Goal: Information Seeking & Learning: Learn about a topic

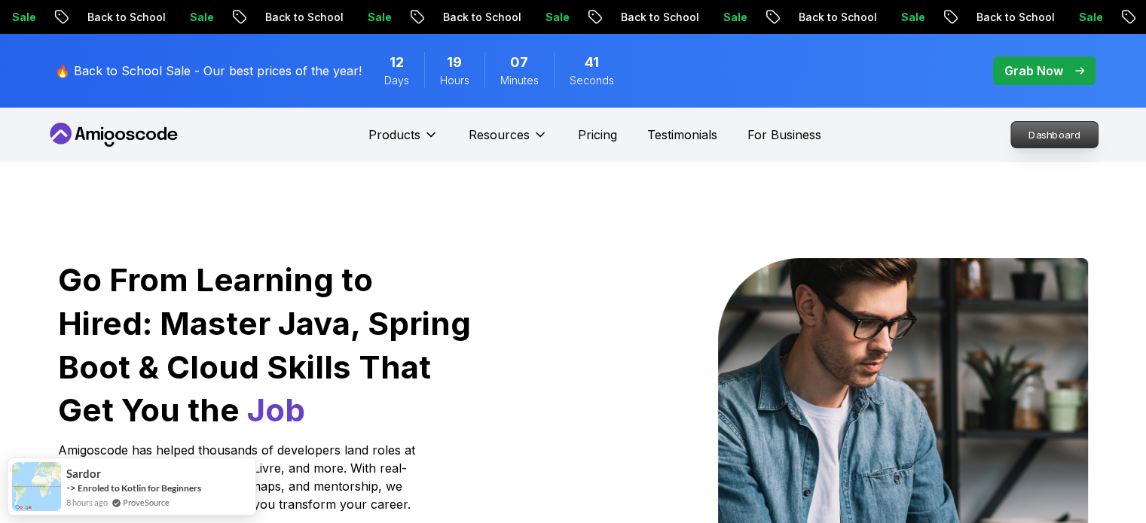
click at [1054, 130] on p "Dashboard" at bounding box center [1054, 135] width 87 height 26
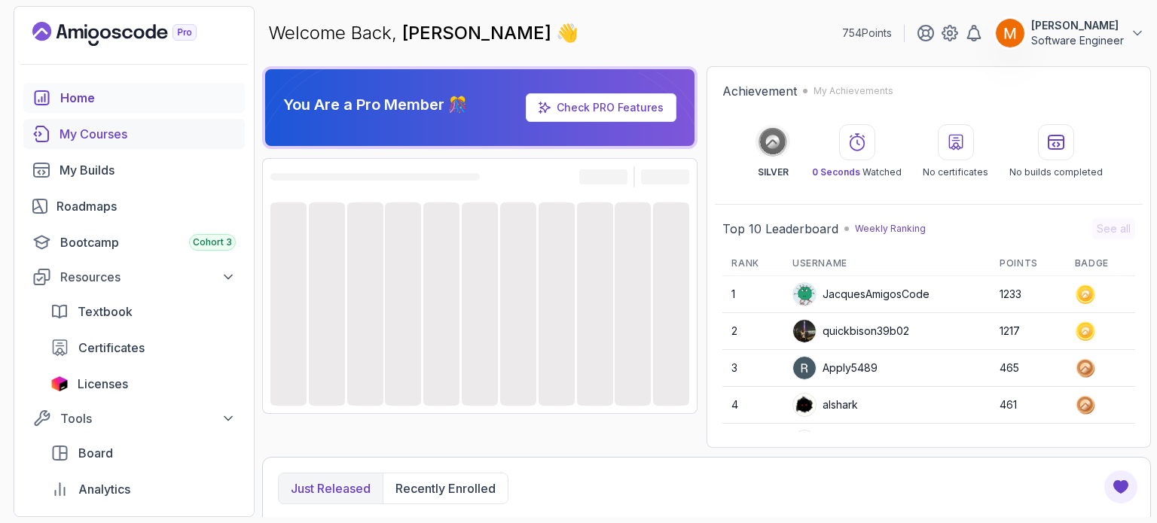
click at [102, 135] on div "My Courses" at bounding box center [147, 134] width 176 height 18
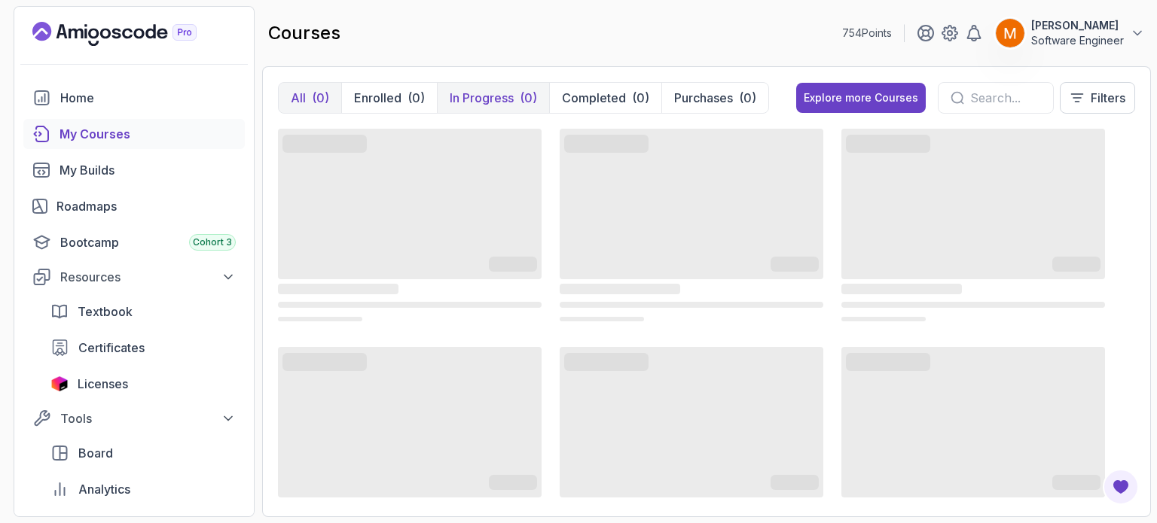
click at [490, 102] on p "In Progress" at bounding box center [482, 98] width 64 height 18
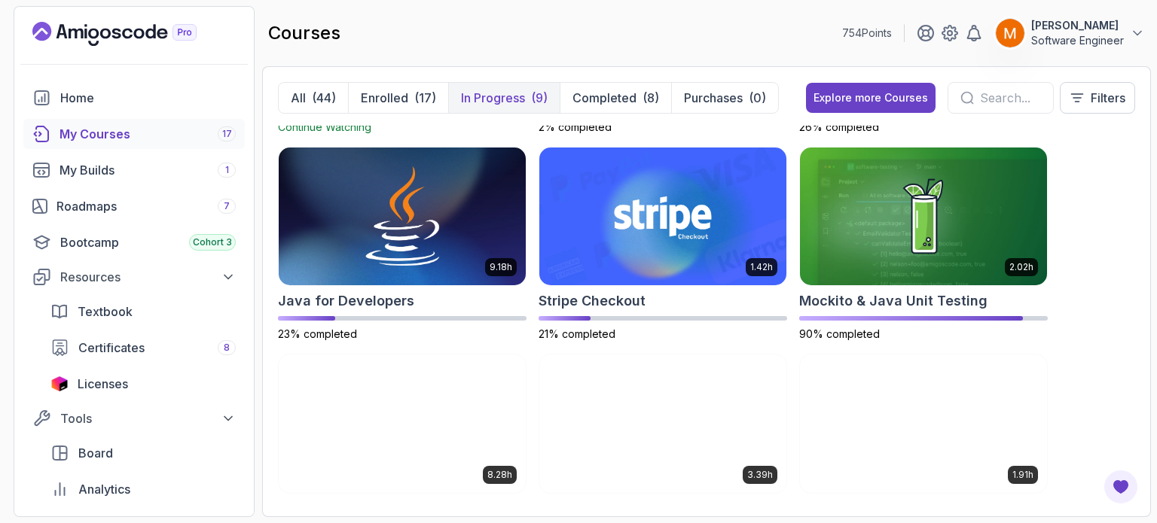
scroll to position [182, 0]
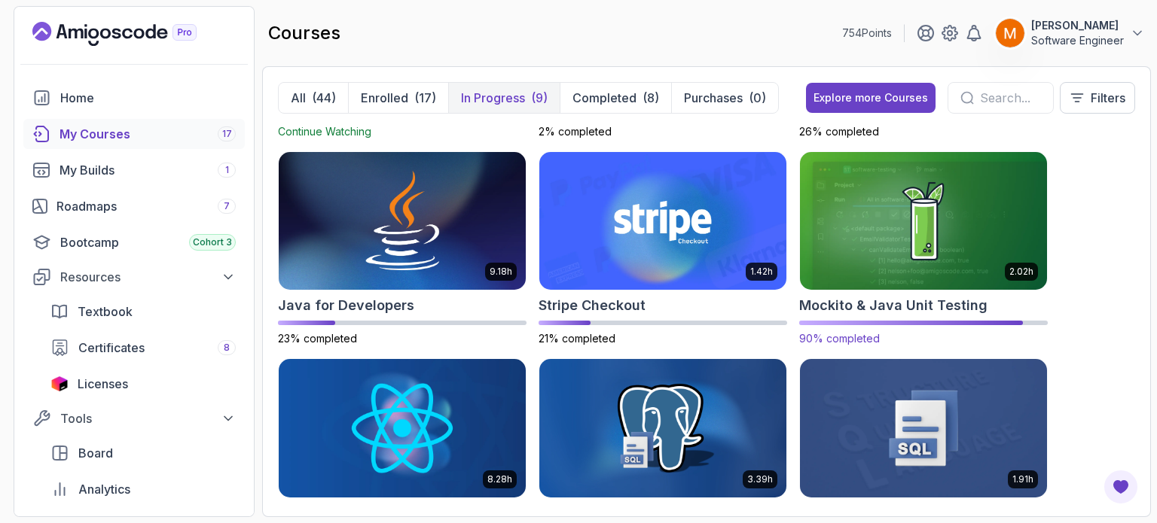
click at [904, 346] on div "2.73h AWS for Developers Continue Watching 2.63h CI/CD with GitHub Actions 2% c…" at bounding box center [706, 314] width 857 height 376
click at [897, 331] on p "90% completed" at bounding box center [923, 338] width 249 height 15
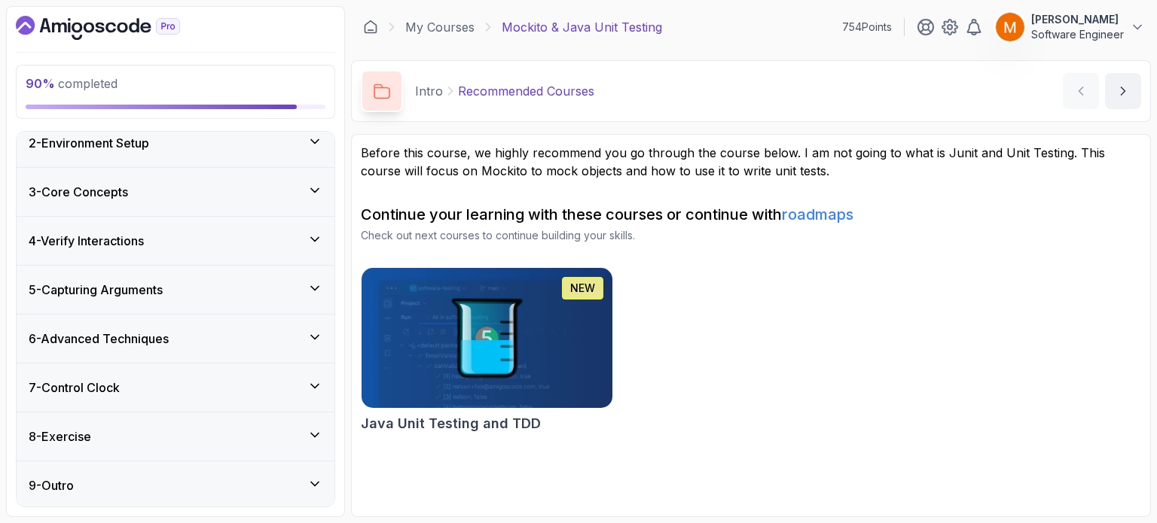
click at [95, 448] on div "8 - Exercise" at bounding box center [176, 437] width 318 height 48
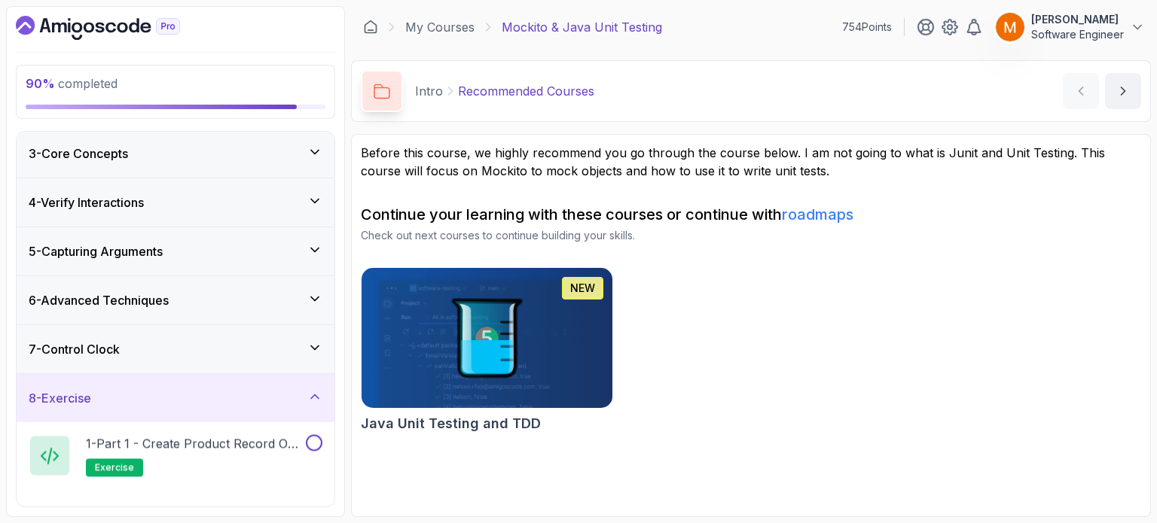
scroll to position [62, 0]
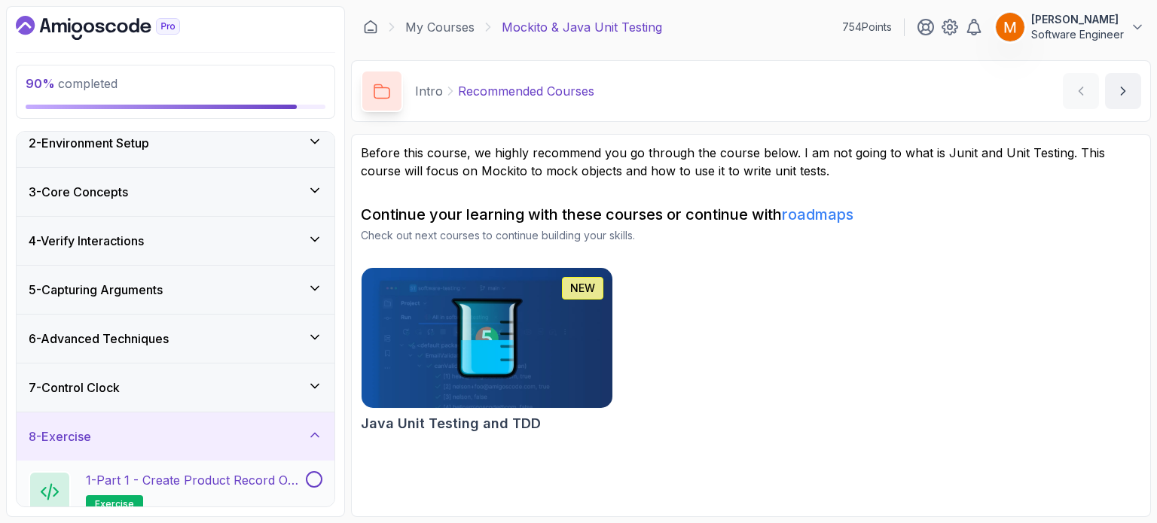
click at [197, 473] on p "1 - Part 1 - Create Product Record or Class" at bounding box center [194, 480] width 217 height 18
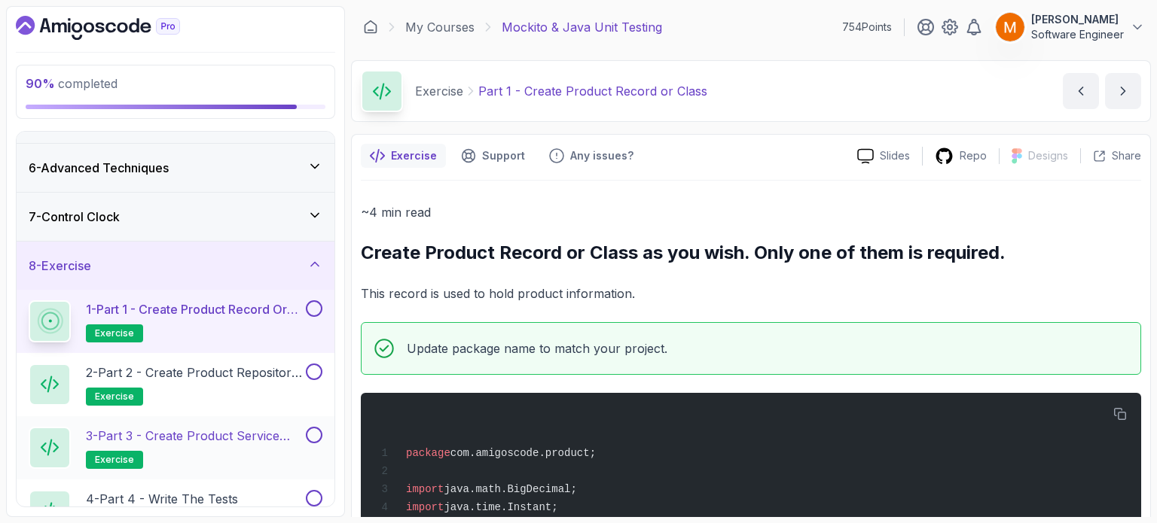
scroll to position [315, 0]
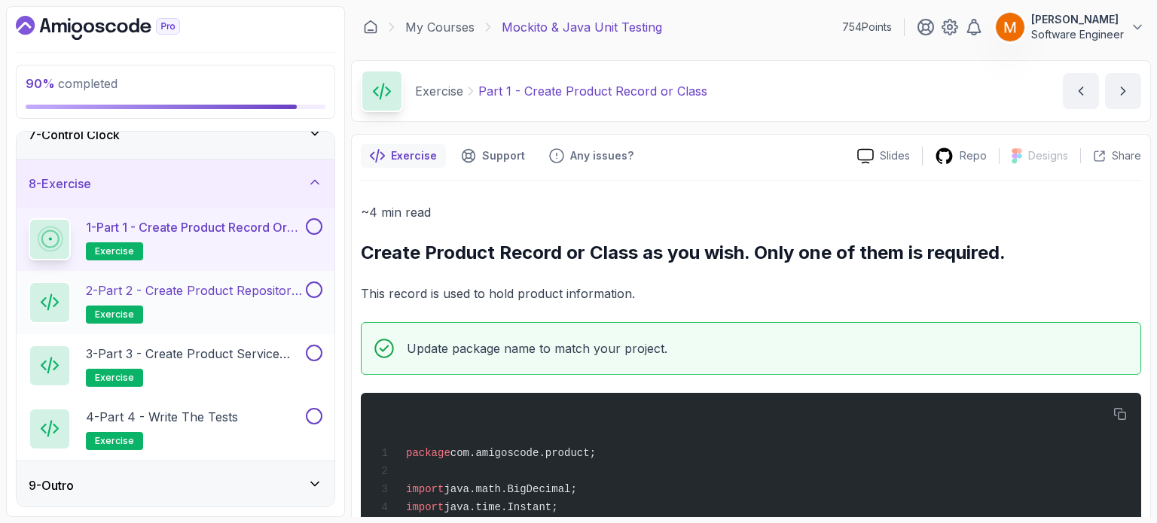
click at [181, 308] on h2 "2 - Part 2 - Create Product Repository Interface exercise" at bounding box center [194, 303] width 217 height 42
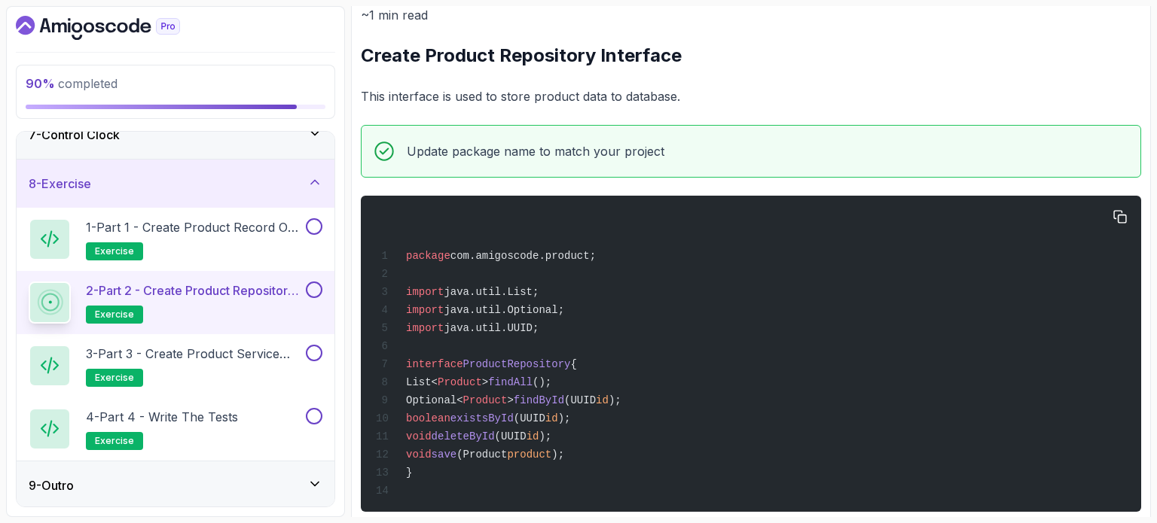
scroll to position [221, 0]
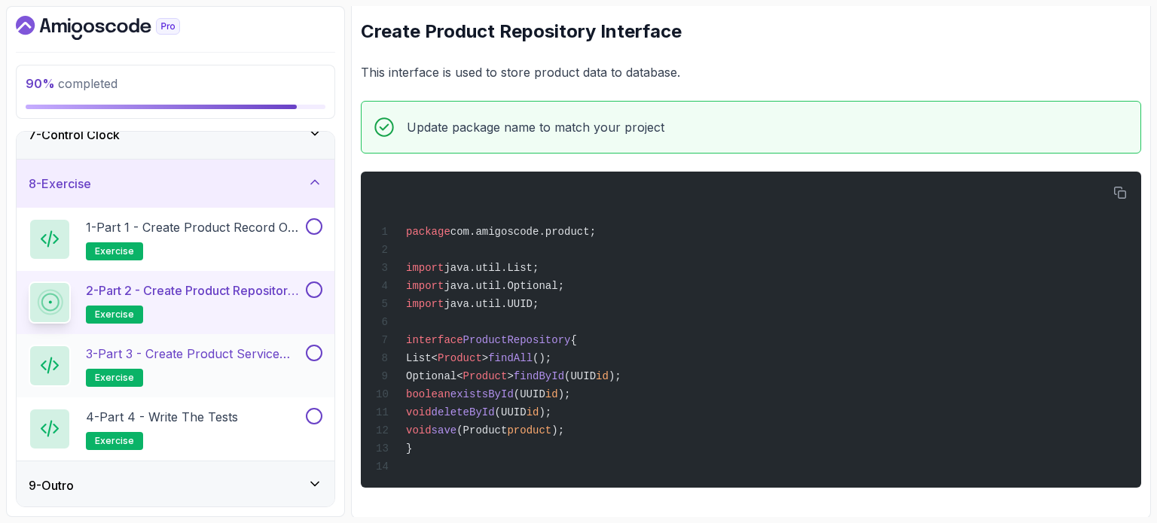
click at [202, 351] on p "3 - Part 3 - Create Product Service Class" at bounding box center [194, 354] width 217 height 18
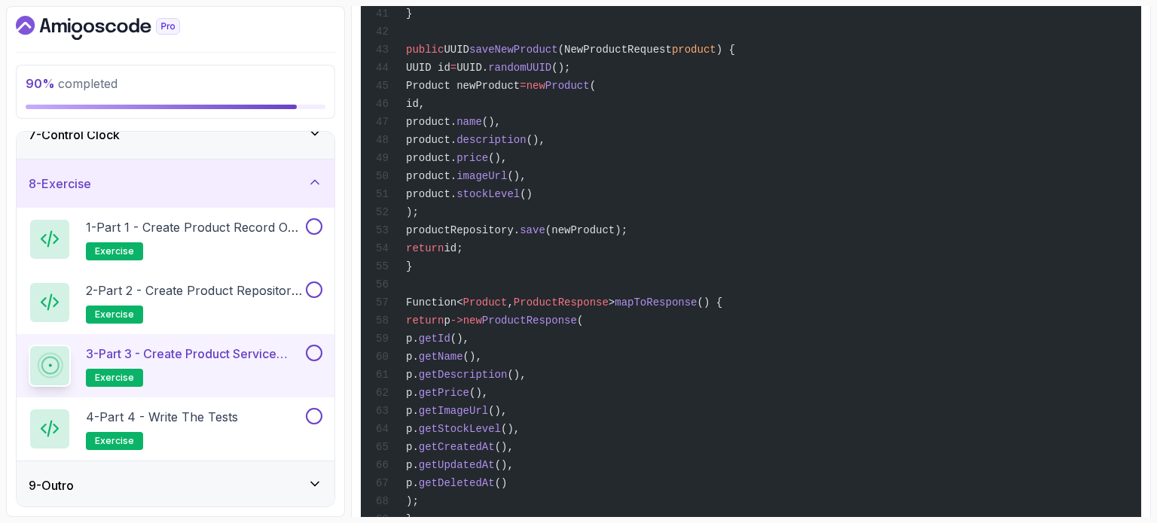
scroll to position [1200, 0]
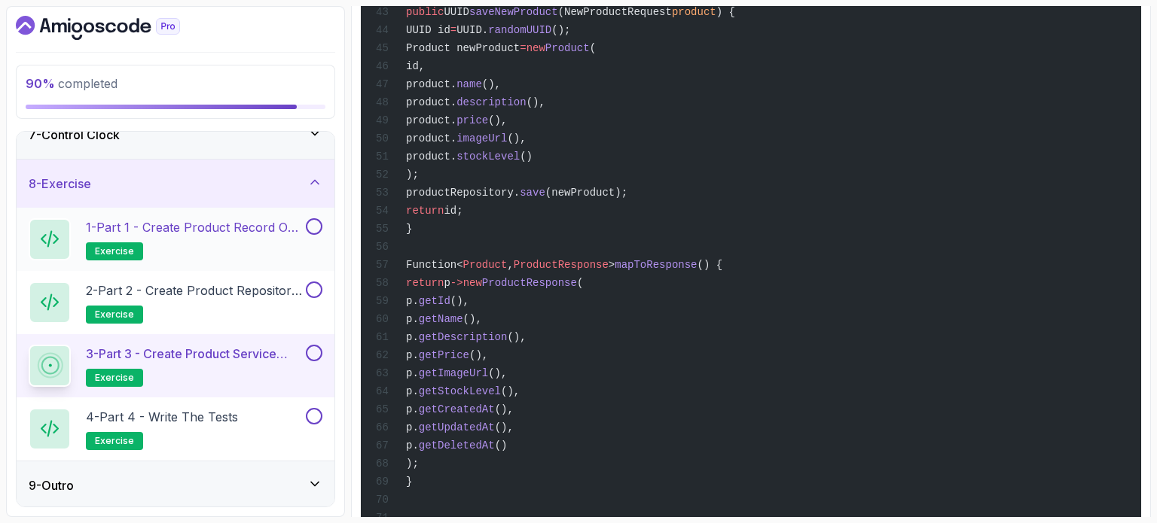
click at [242, 249] on h2 "1 - Part 1 - Create Product Record or Class exercise" at bounding box center [194, 239] width 217 height 42
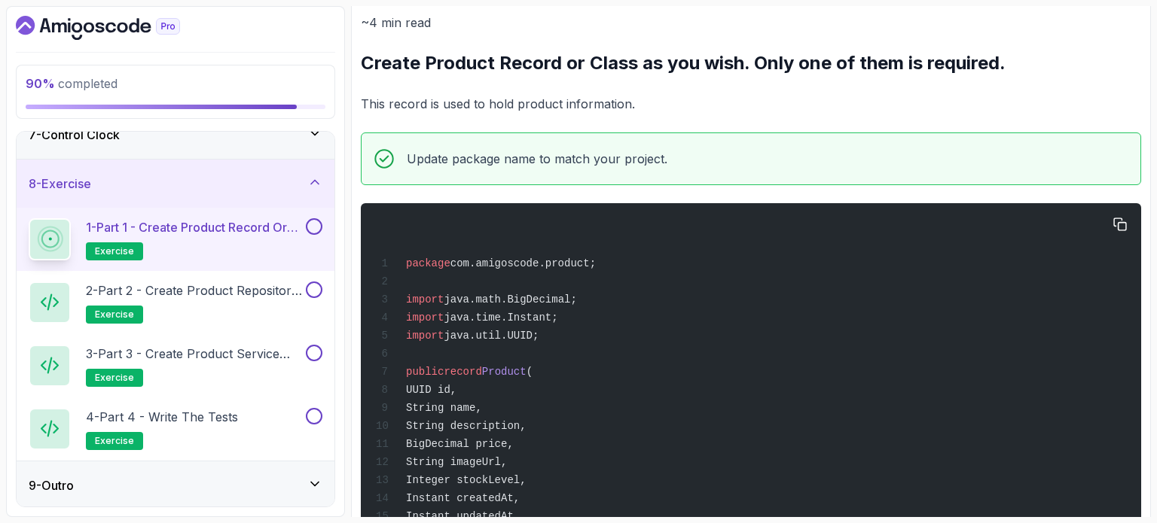
scroll to position [301, 0]
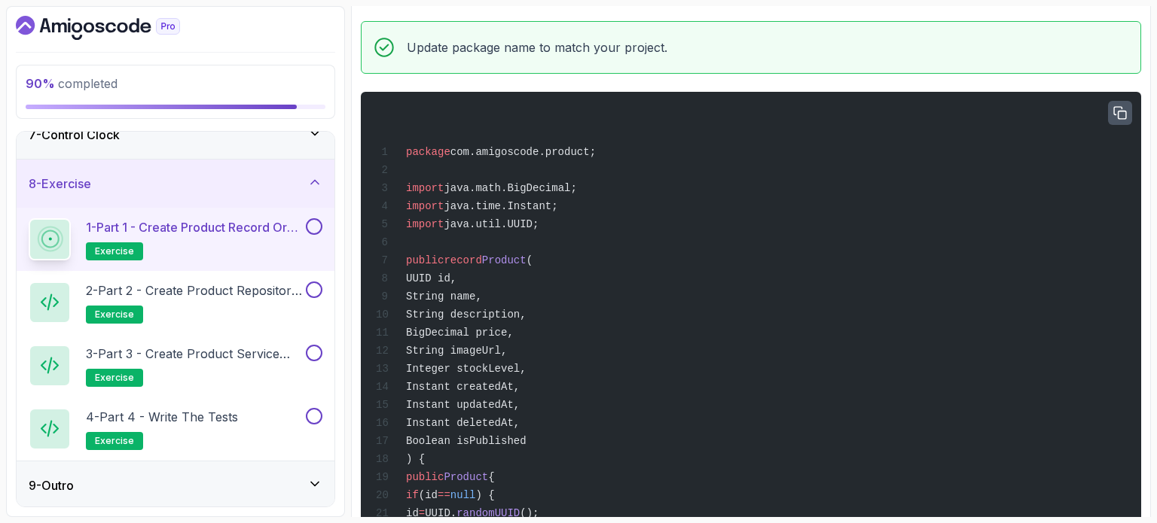
click at [1121, 114] on icon "button" at bounding box center [1120, 113] width 14 height 14
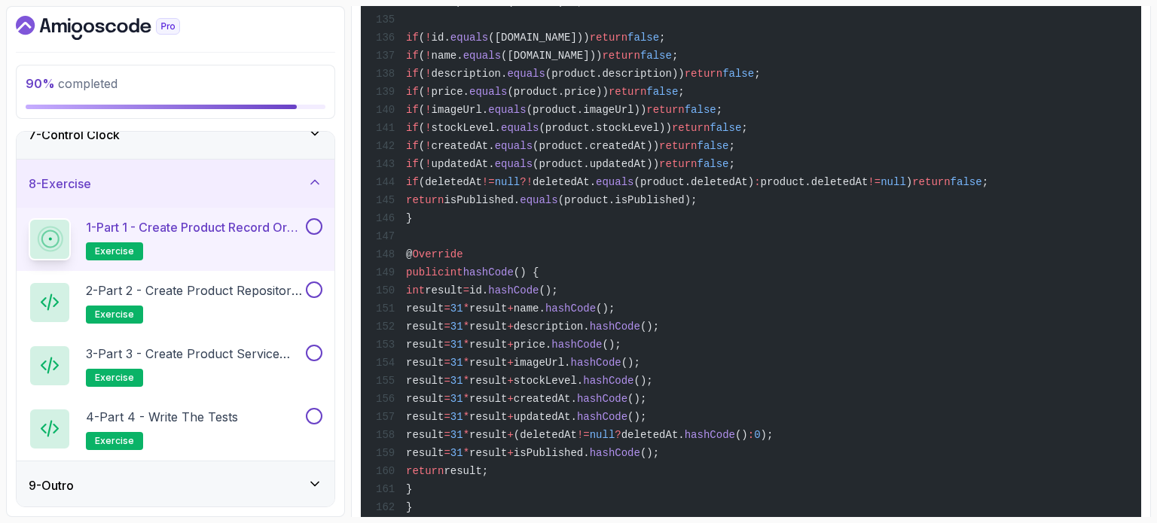
scroll to position [3537, 0]
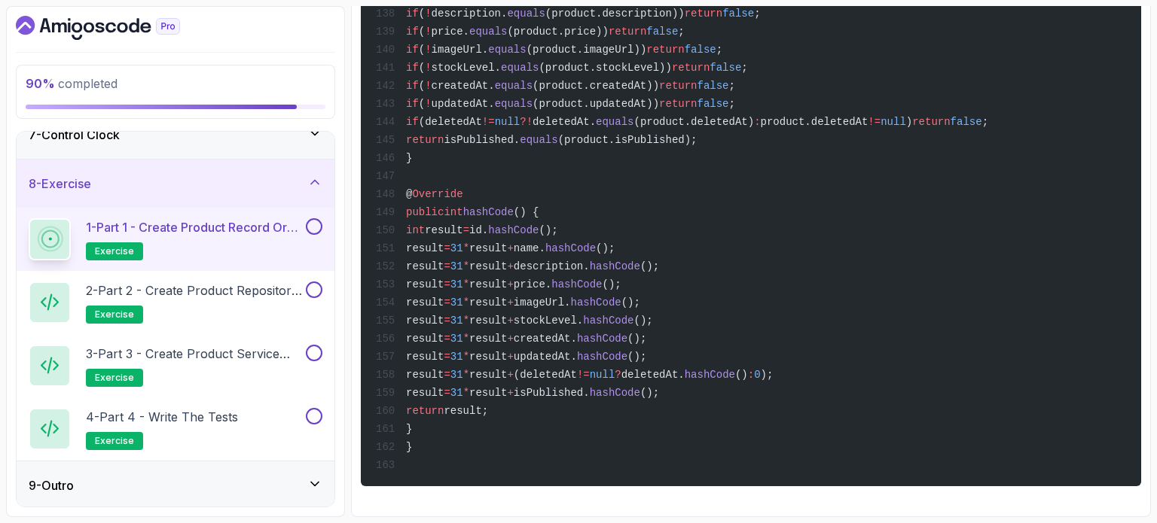
click at [313, 227] on button at bounding box center [314, 226] width 17 height 17
click at [245, 264] on div "1 - Part 1 - Create Product Record or Class exercise" at bounding box center [176, 239] width 318 height 63
click at [255, 301] on h2 "2 - Part 2 - Create Product Repository Interface exercise" at bounding box center [194, 303] width 217 height 42
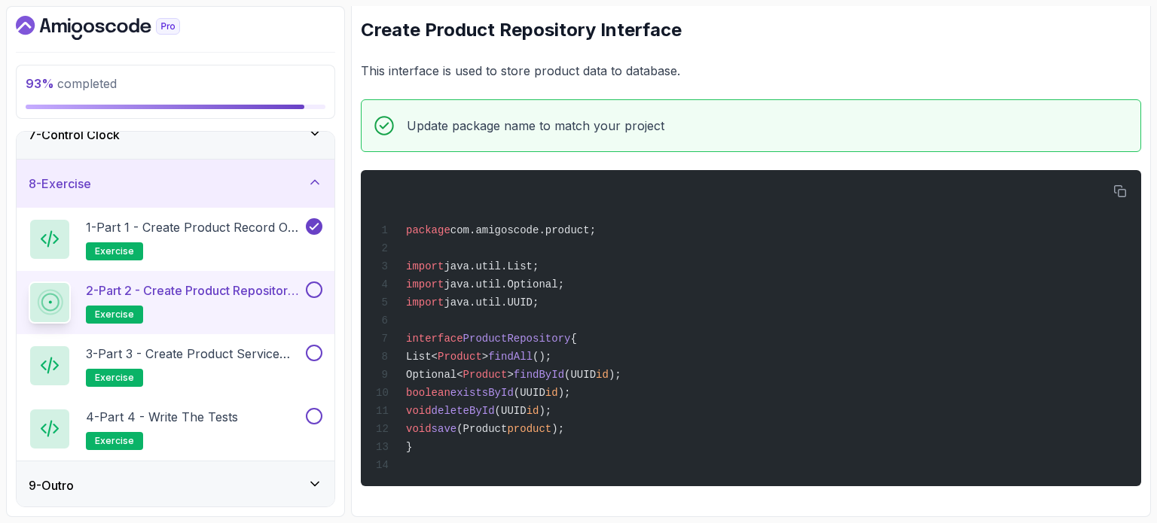
scroll to position [221, 0]
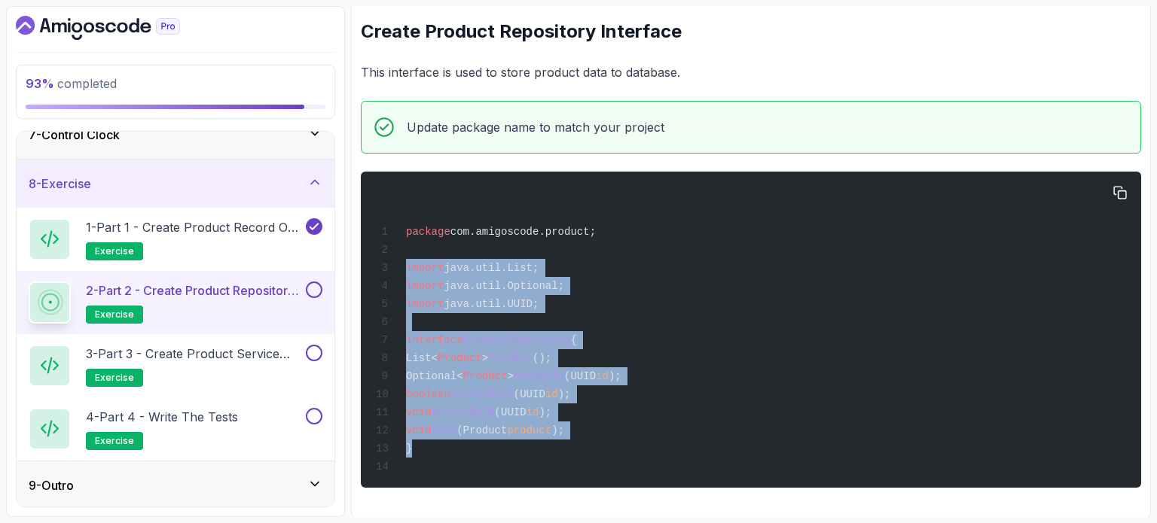
drag, startPoint x: 409, startPoint y: 442, endPoint x: 386, endPoint y: 258, distance: 185.1
click at [386, 258] on code "package com.amigoscode.product; import java.util.List; import java.util.Optiona…" at bounding box center [499, 349] width 246 height 247
copy code "import java.util.List; import java.util.Optional; import java.util.UUID; interf…"
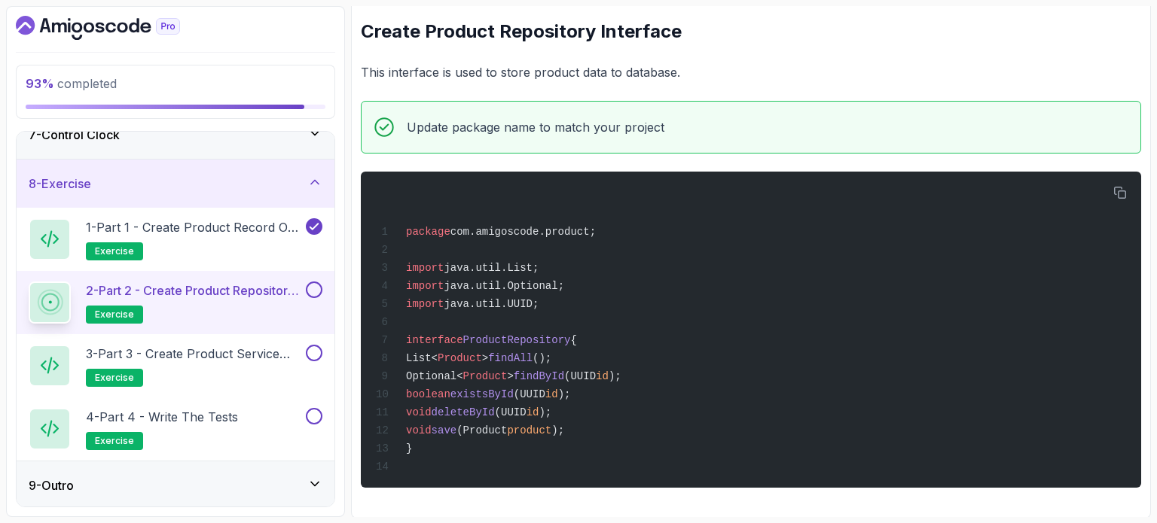
click at [322, 289] on div "2 - Part 2 - Create Product Repository Interface exercise" at bounding box center [176, 302] width 318 height 63
click at [316, 285] on button at bounding box center [314, 290] width 17 height 17
click at [243, 358] on p "3 - Part 3 - Create Product Service Class" at bounding box center [194, 354] width 217 height 18
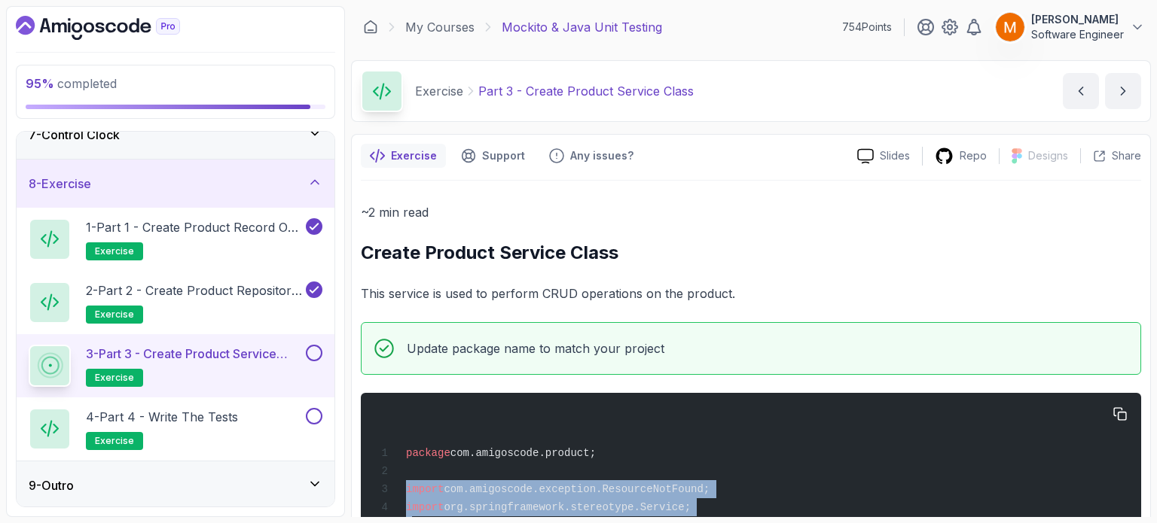
drag, startPoint x: 423, startPoint y: 448, endPoint x: 403, endPoint y: 487, distance: 44.1
copy code "import com.amigoscode.exception.ResourceNotFound; import org.springframework.st…"
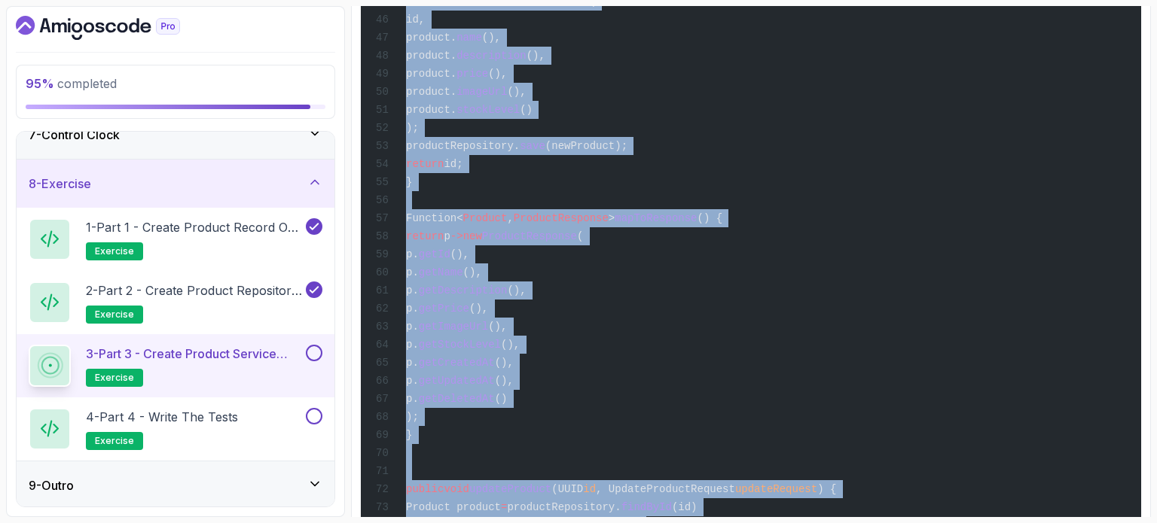
scroll to position [1307, 0]
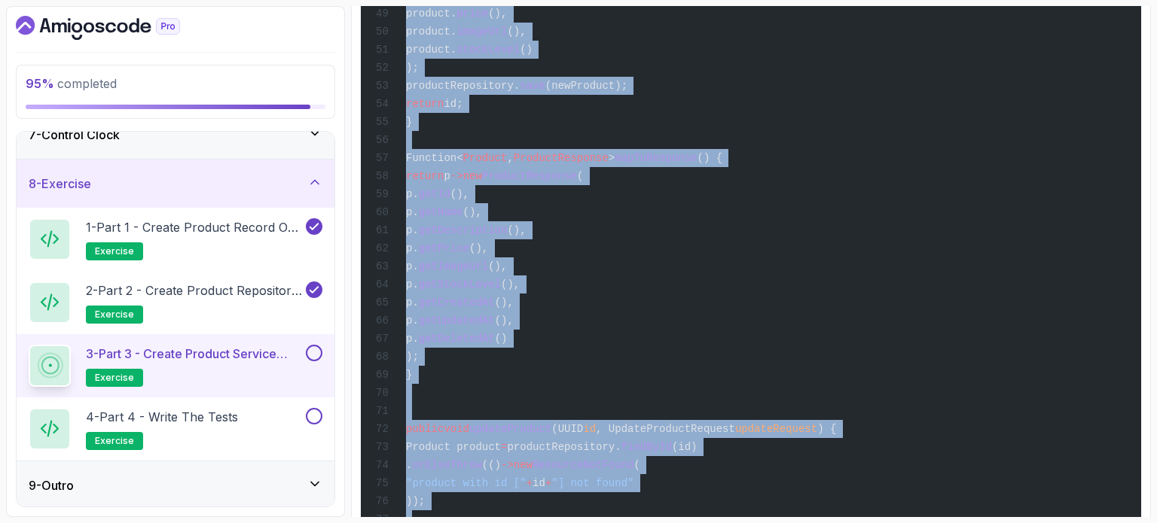
click at [316, 353] on button at bounding box center [314, 353] width 17 height 17
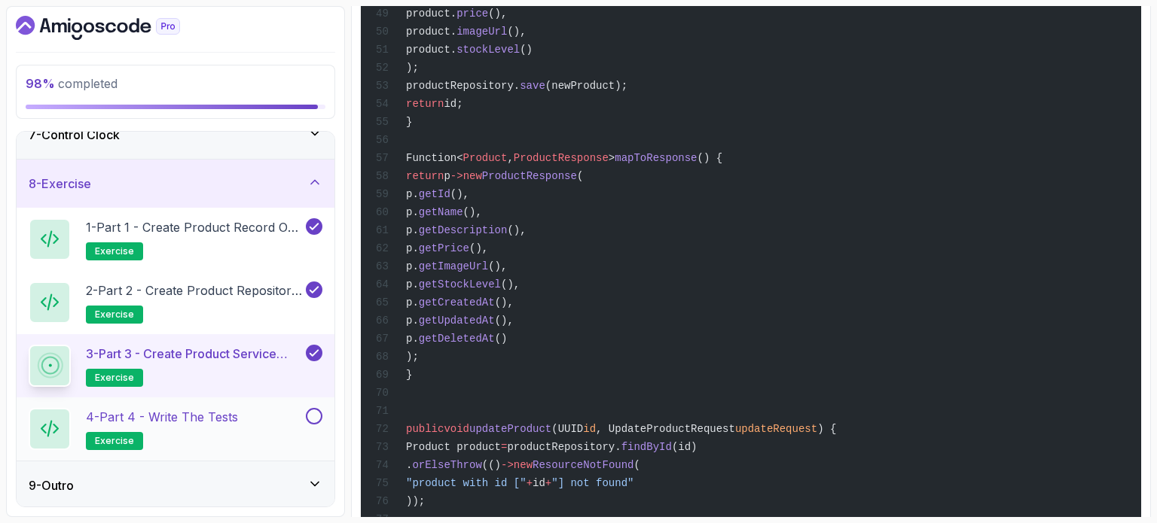
click at [318, 408] on div at bounding box center [313, 416] width 20 height 17
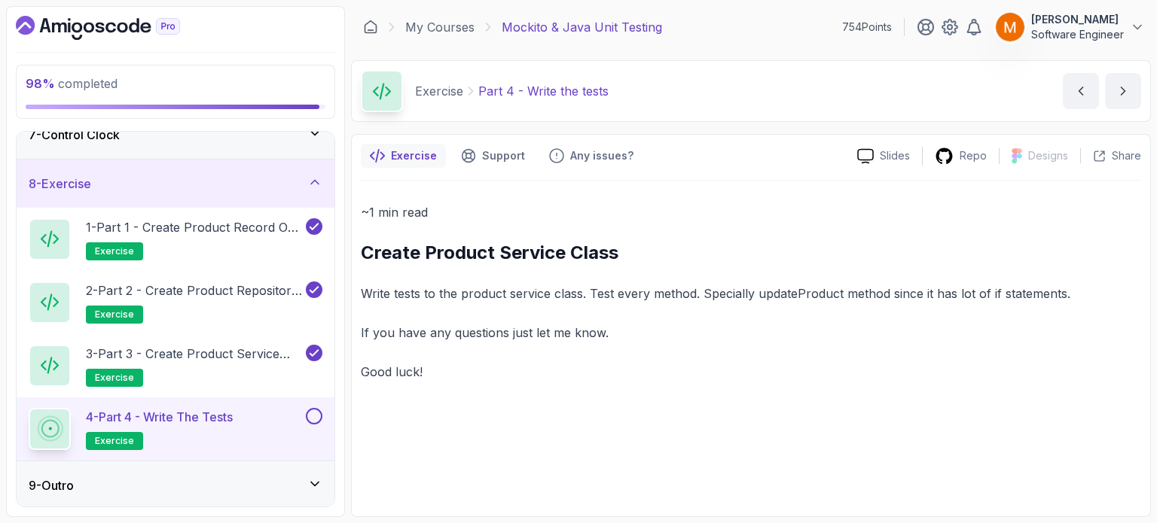
click at [310, 412] on button at bounding box center [314, 416] width 17 height 17
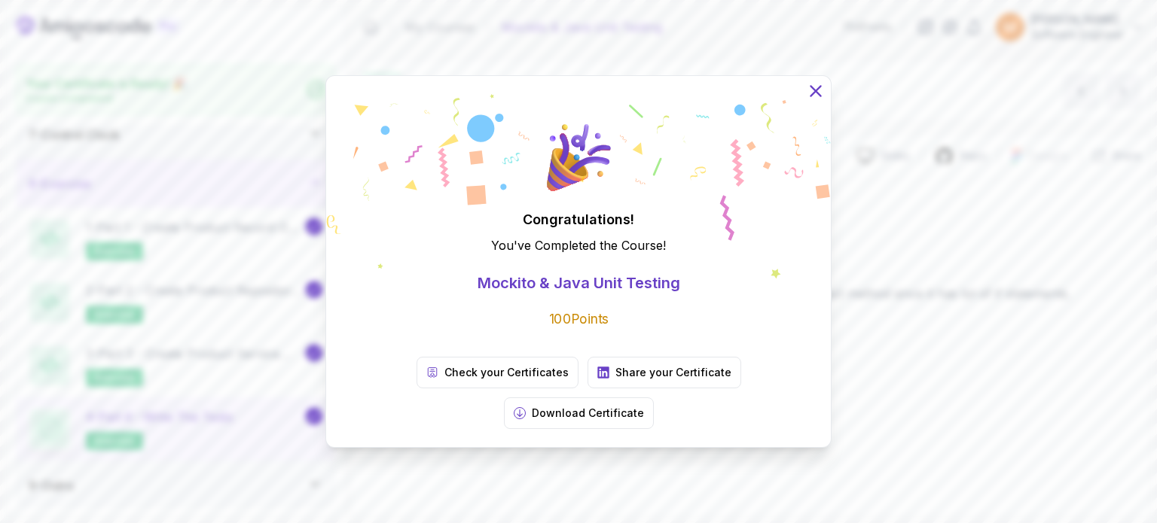
click at [816, 101] on icon at bounding box center [816, 91] width 20 height 20
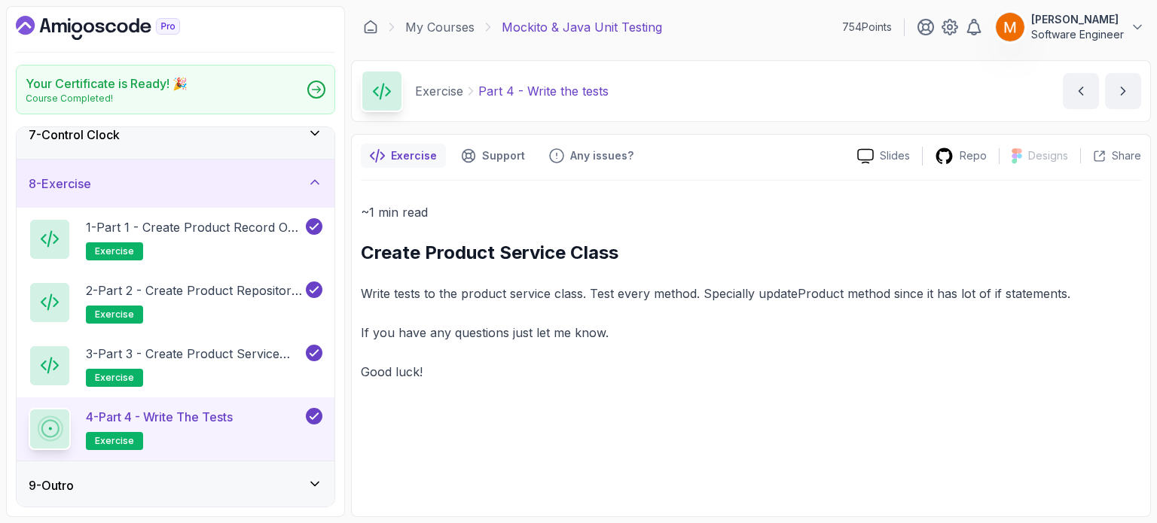
click at [296, 168] on div "8 - Exercise" at bounding box center [176, 184] width 318 height 48
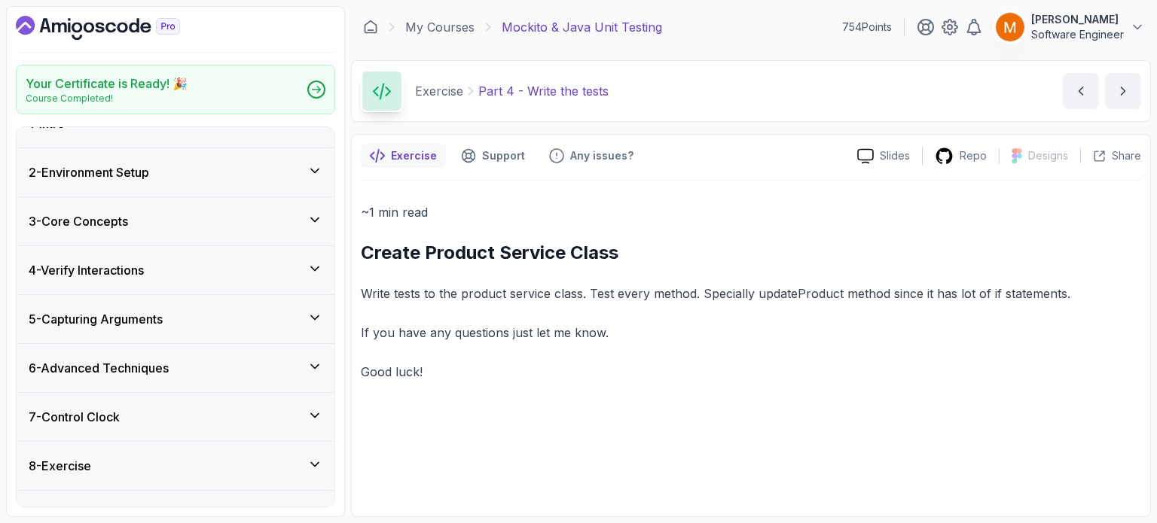
scroll to position [0, 0]
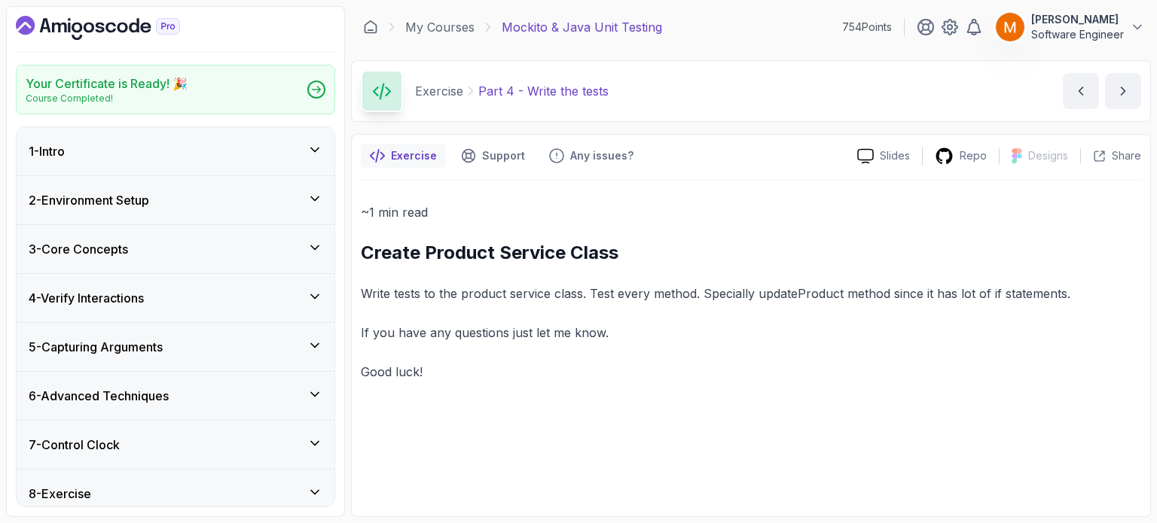
click at [53, 33] on icon "Dashboard" at bounding box center [98, 28] width 164 height 24
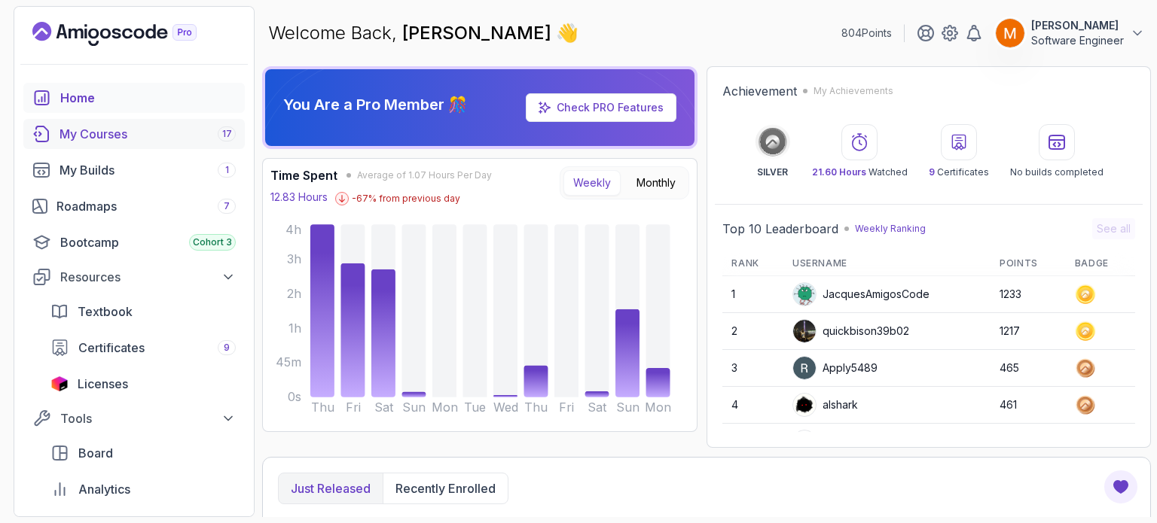
click at [125, 128] on div "My Courses 17" at bounding box center [147, 134] width 176 height 18
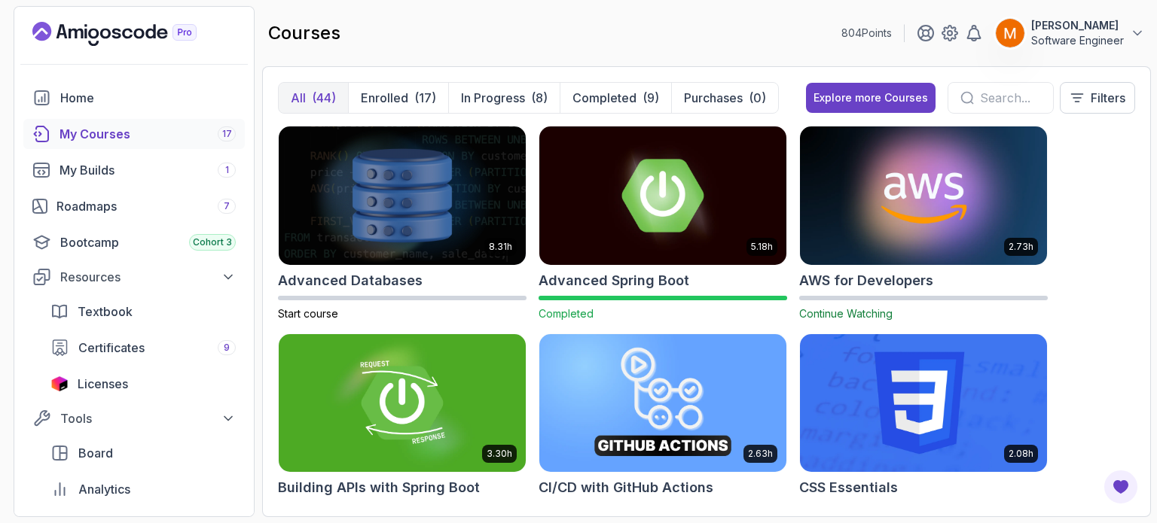
click at [983, 96] on input "text" at bounding box center [1010, 98] width 61 height 18
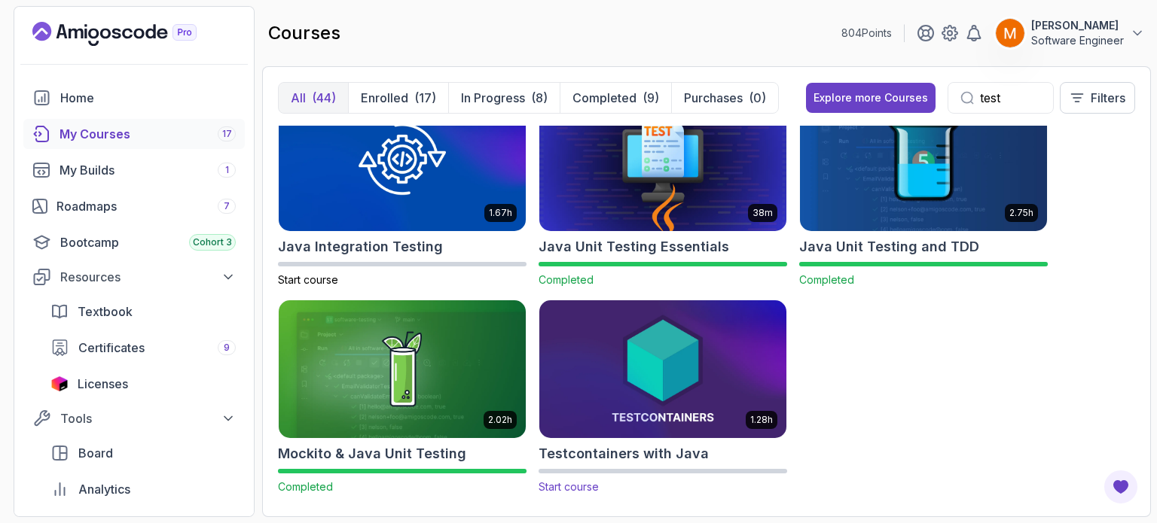
scroll to position [44, 0]
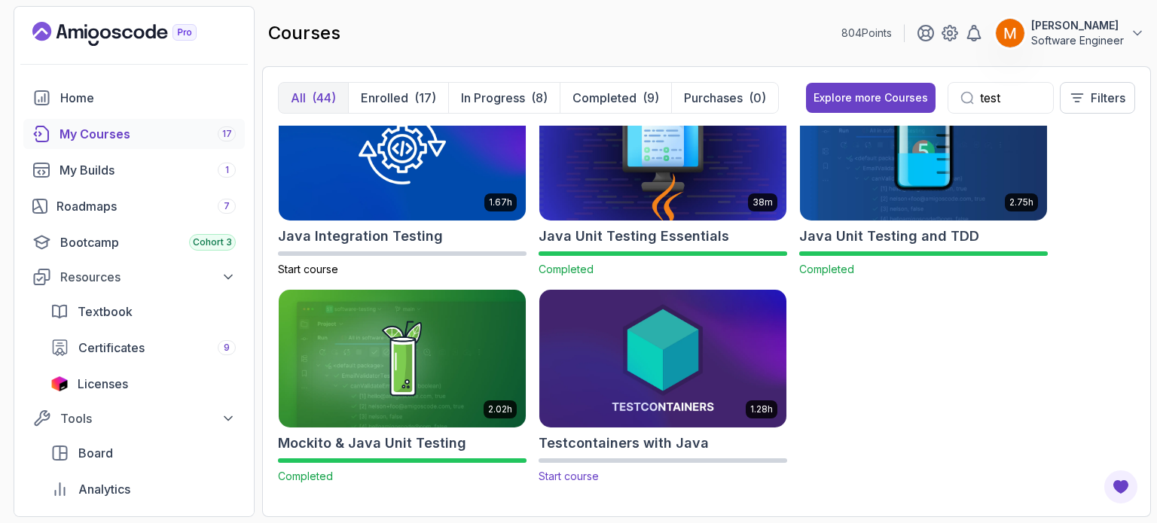
type input "test"
click at [668, 447] on h2 "Testcontainers with Java" at bounding box center [623, 443] width 170 height 21
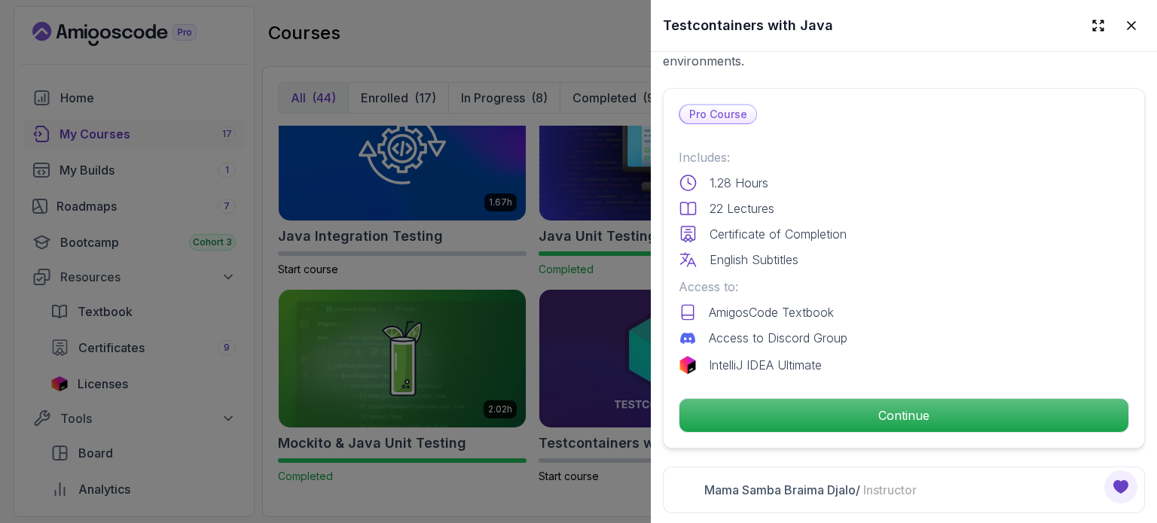
scroll to position [377, 0]
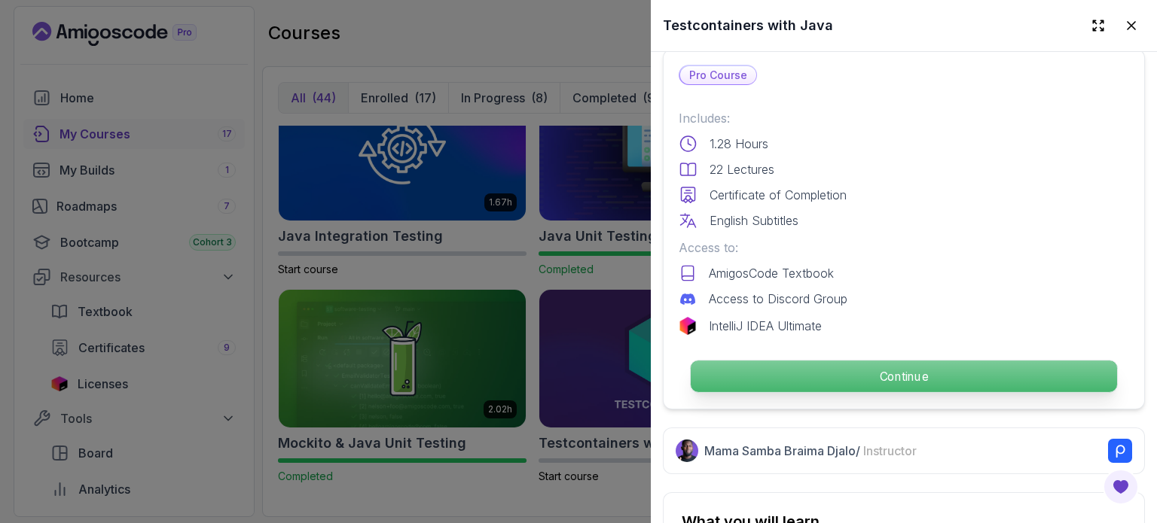
click at [768, 361] on p "Continue" at bounding box center [904, 377] width 426 height 32
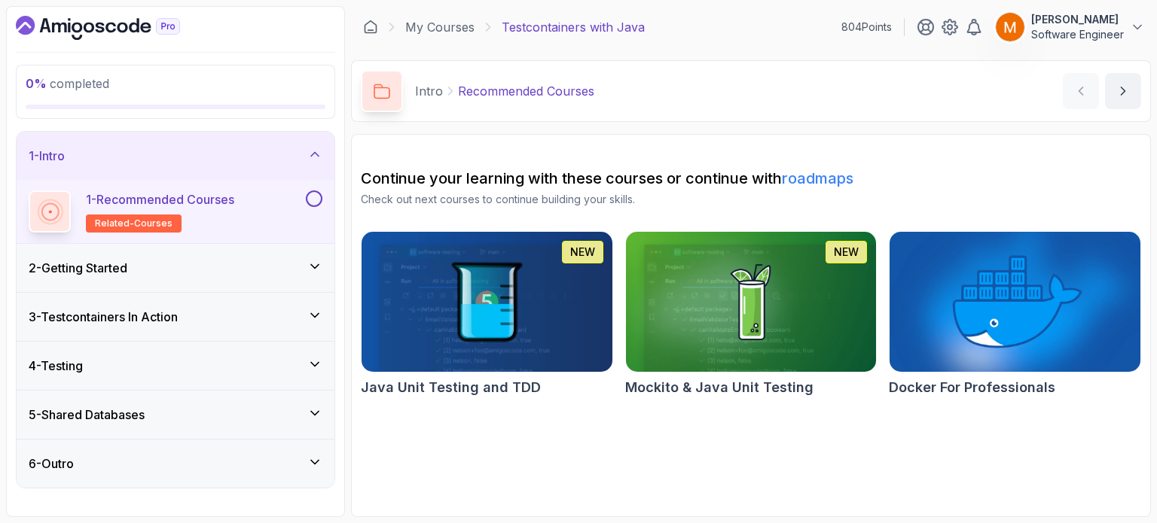
click at [313, 194] on button at bounding box center [314, 199] width 17 height 17
click at [313, 159] on icon at bounding box center [314, 154] width 15 height 15
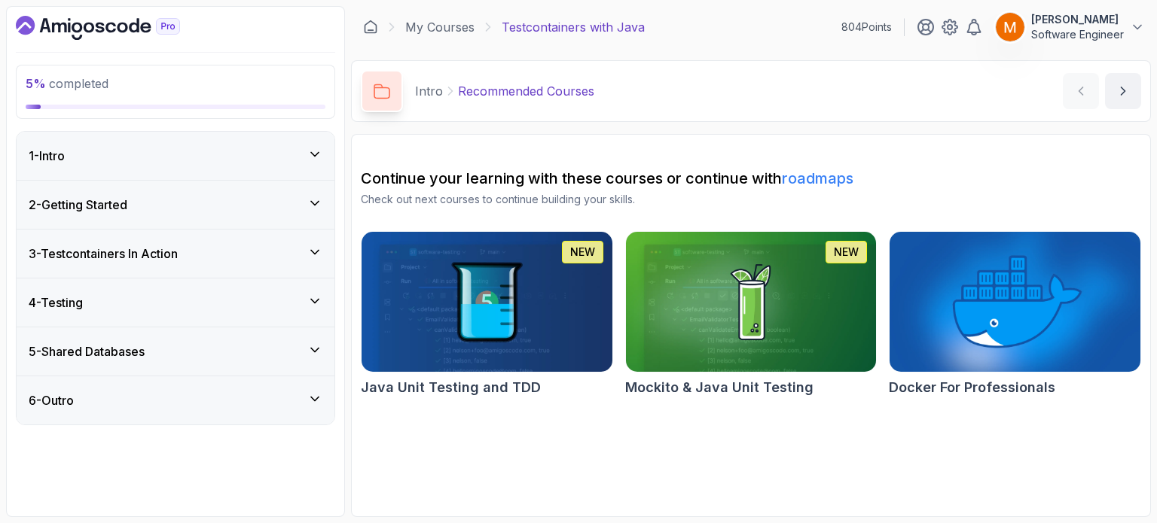
click at [295, 393] on div "6 - Outro" at bounding box center [176, 401] width 294 height 18
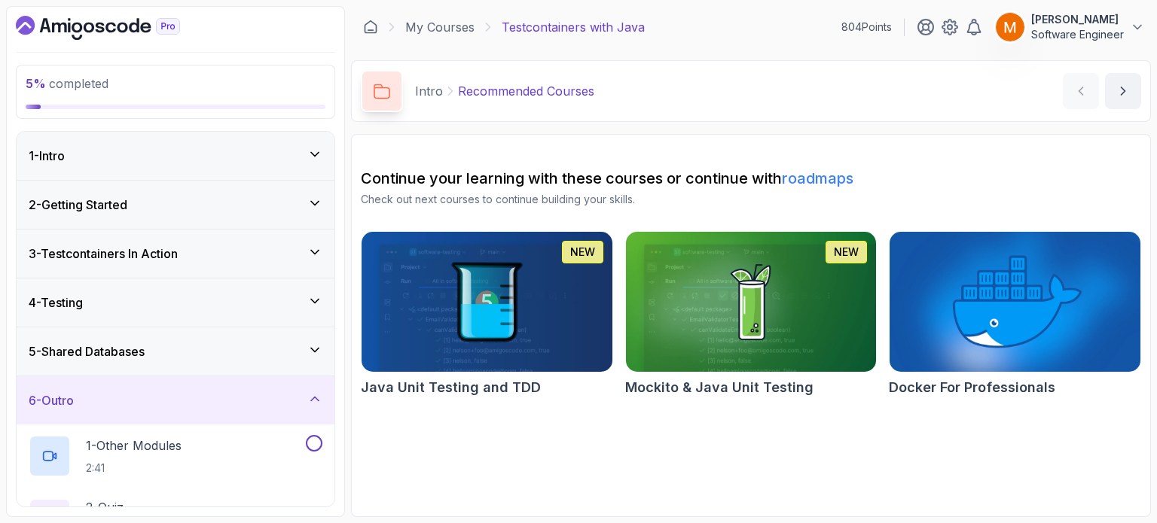
scroll to position [169, 0]
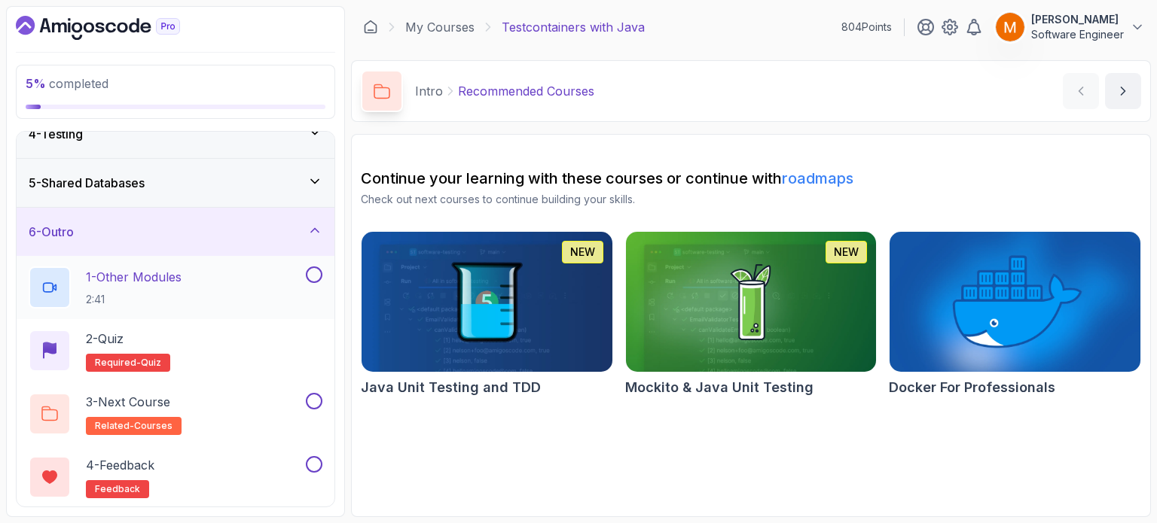
click at [250, 280] on div "1 - Other Modules 2:41" at bounding box center [166, 288] width 274 height 42
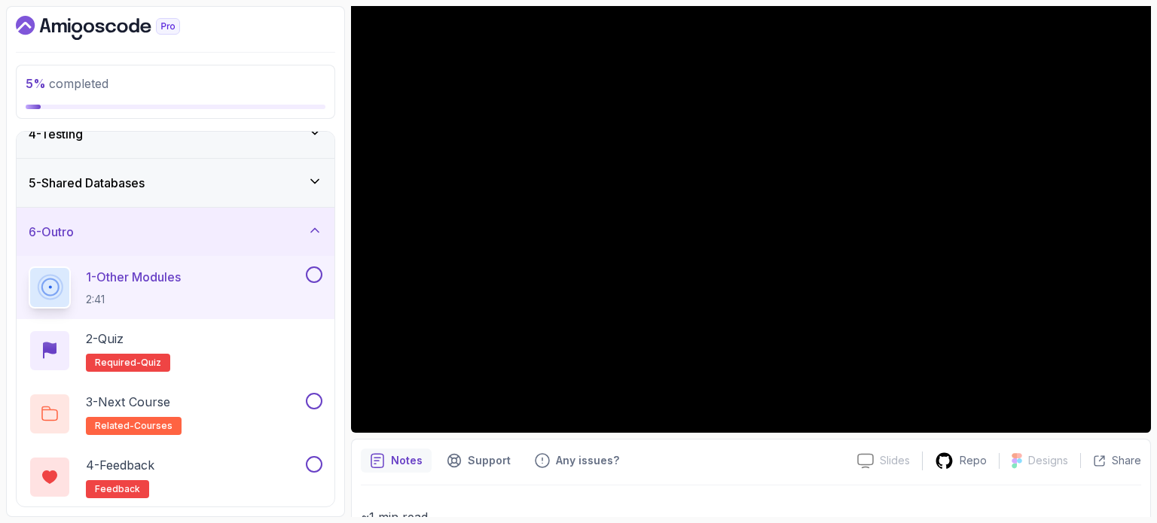
scroll to position [75, 0]
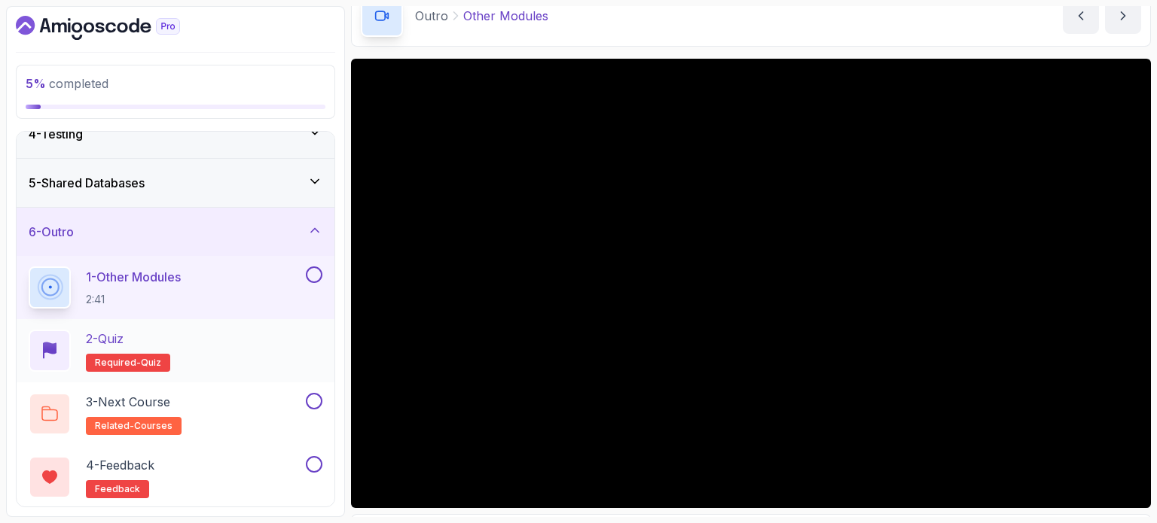
click at [250, 343] on div "2 - Quiz Required- quiz" at bounding box center [176, 351] width 294 height 42
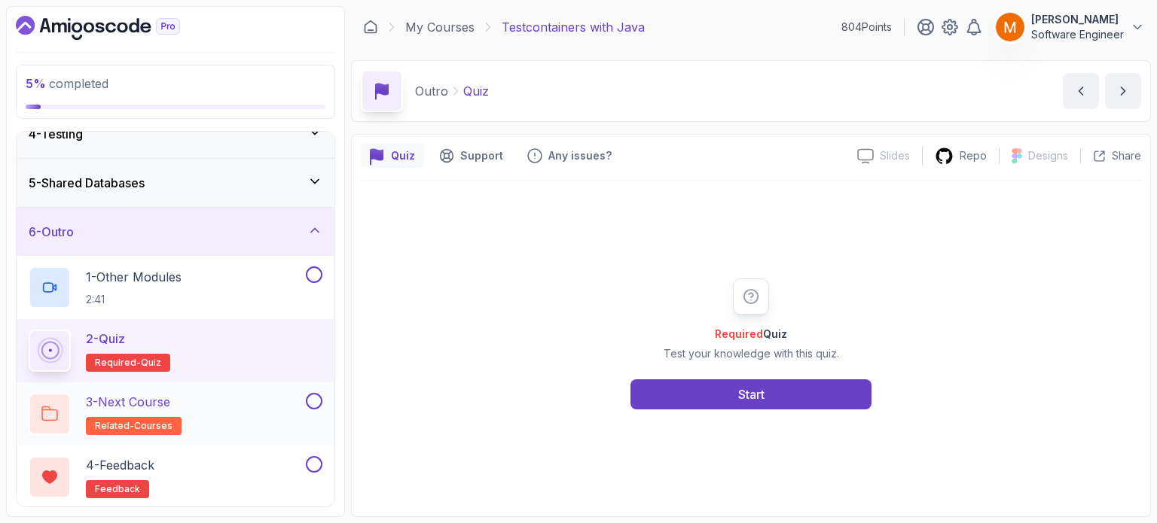
click at [240, 413] on div "3 - Next Course related-courses" at bounding box center [166, 414] width 274 height 42
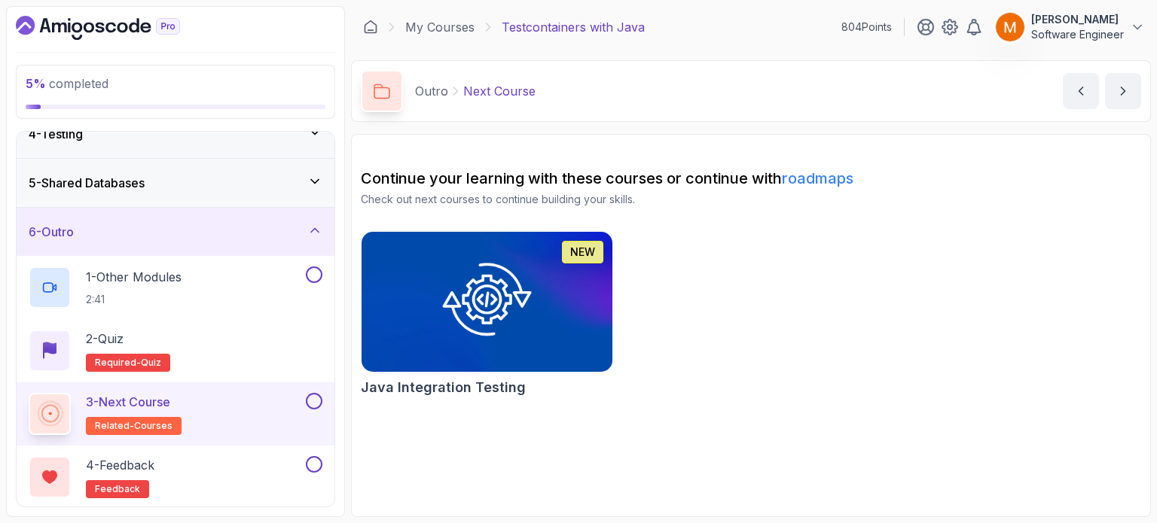
click at [309, 397] on button at bounding box center [314, 401] width 17 height 17
click at [229, 472] on div "4 - Feedback feedback" at bounding box center [166, 477] width 274 height 42
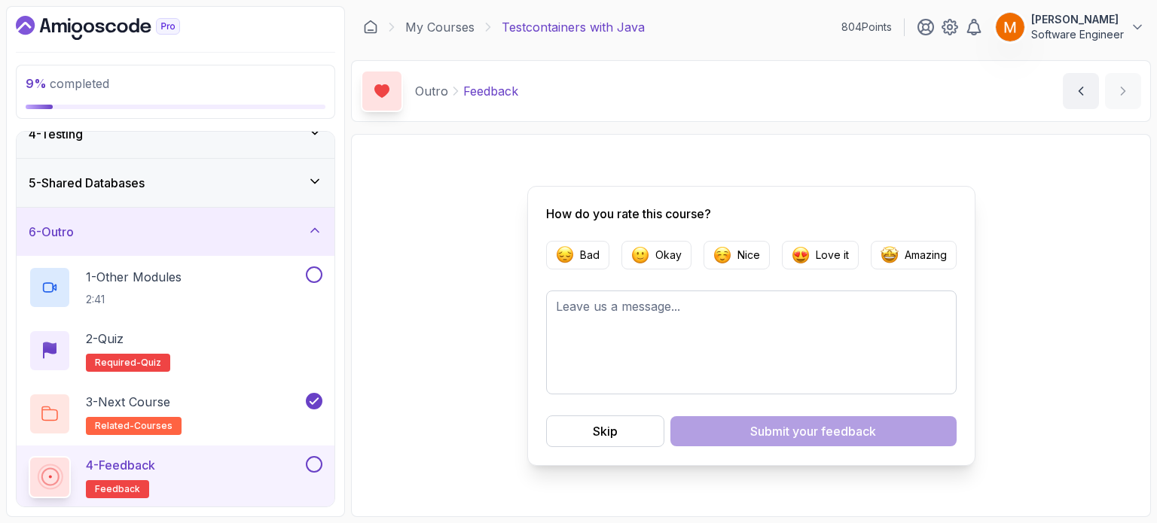
click at [315, 463] on button at bounding box center [314, 464] width 17 height 17
click at [278, 237] on div "6 - Outro" at bounding box center [176, 232] width 294 height 18
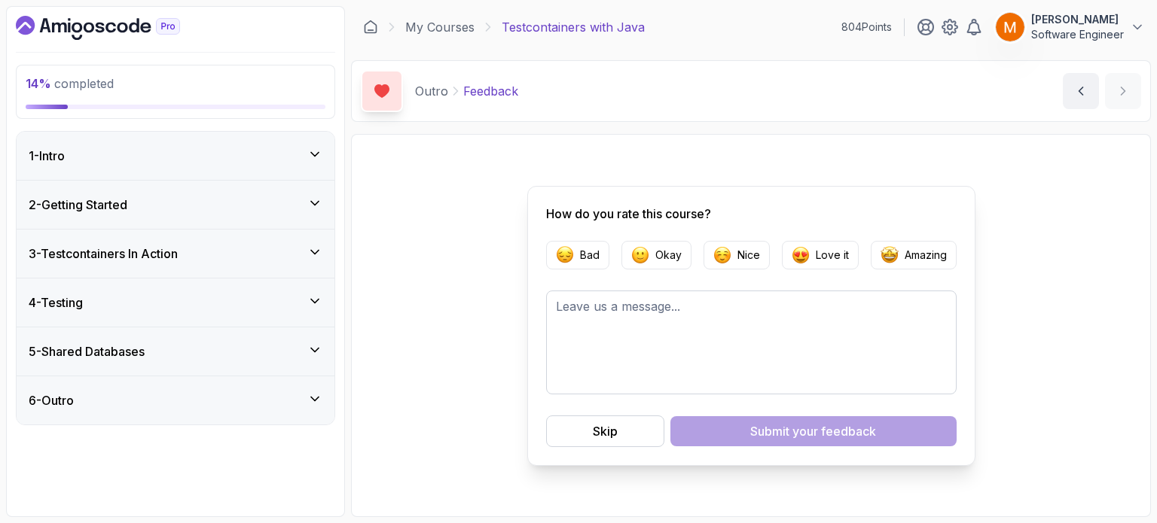
click at [220, 200] on div "2 - Getting Started" at bounding box center [176, 205] width 294 height 18
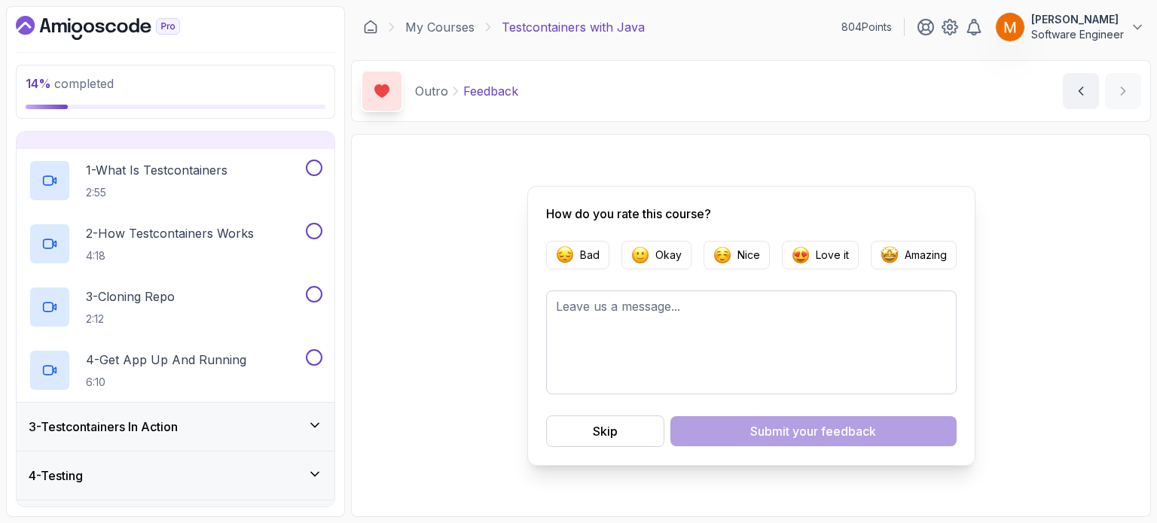
scroll to position [169, 0]
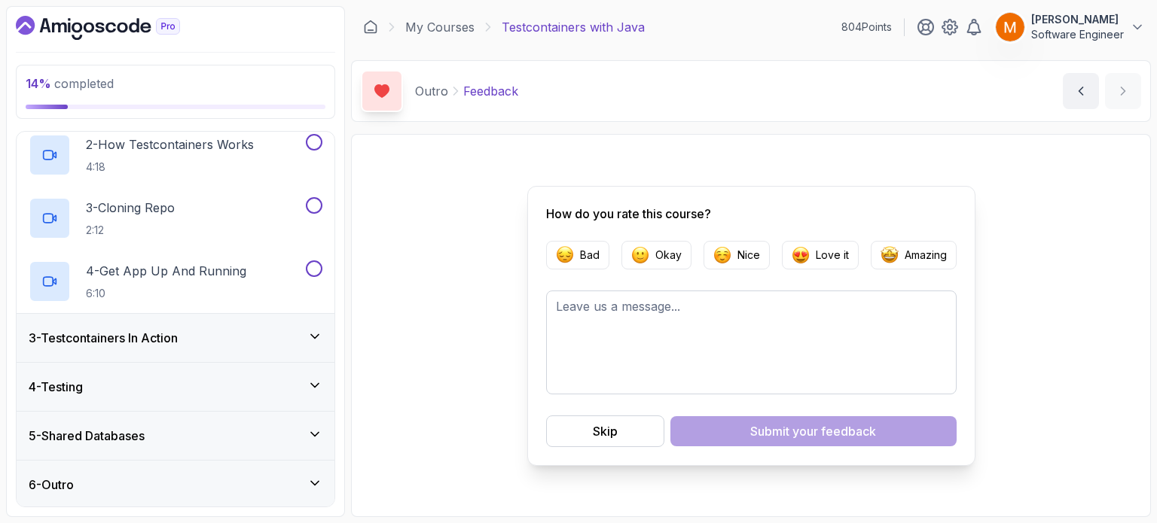
click at [188, 347] on div "3 - Testcontainers In Action" at bounding box center [176, 338] width 318 height 48
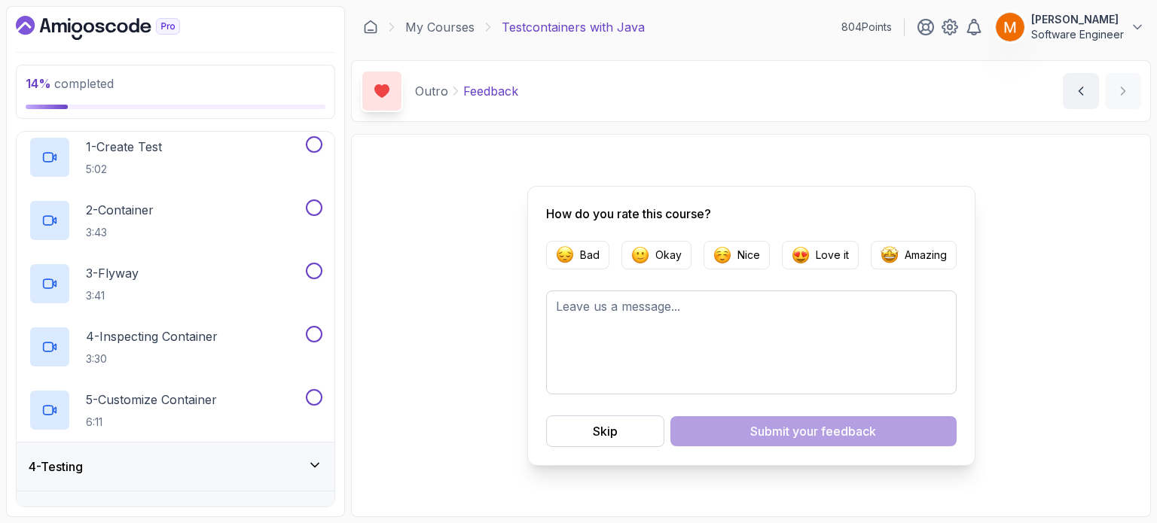
scroll to position [232, 0]
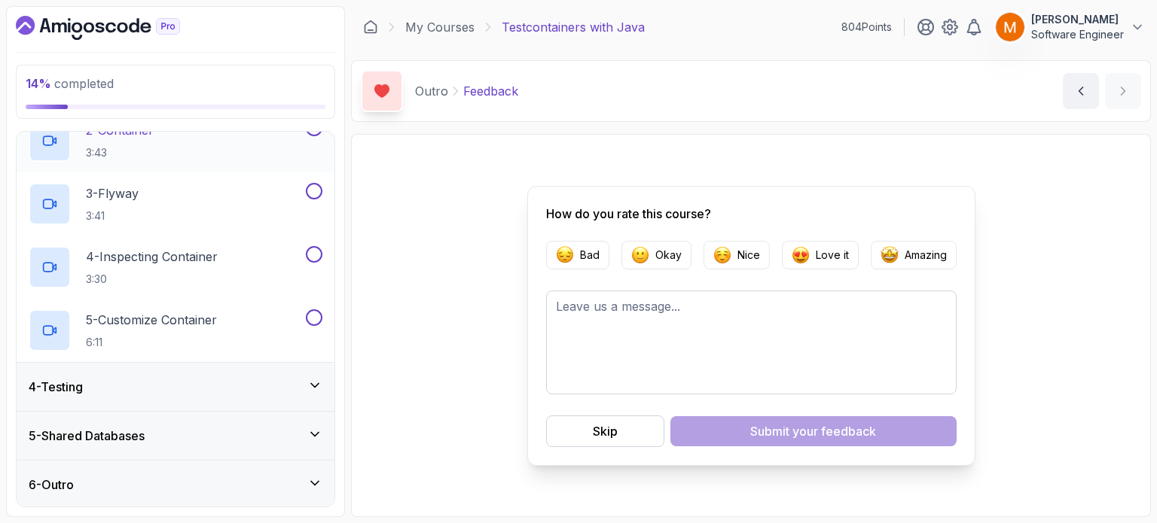
drag, startPoint x: 190, startPoint y: 364, endPoint x: 133, endPoint y: 374, distance: 57.5
click at [133, 374] on div "4 - Testing" at bounding box center [176, 387] width 318 height 48
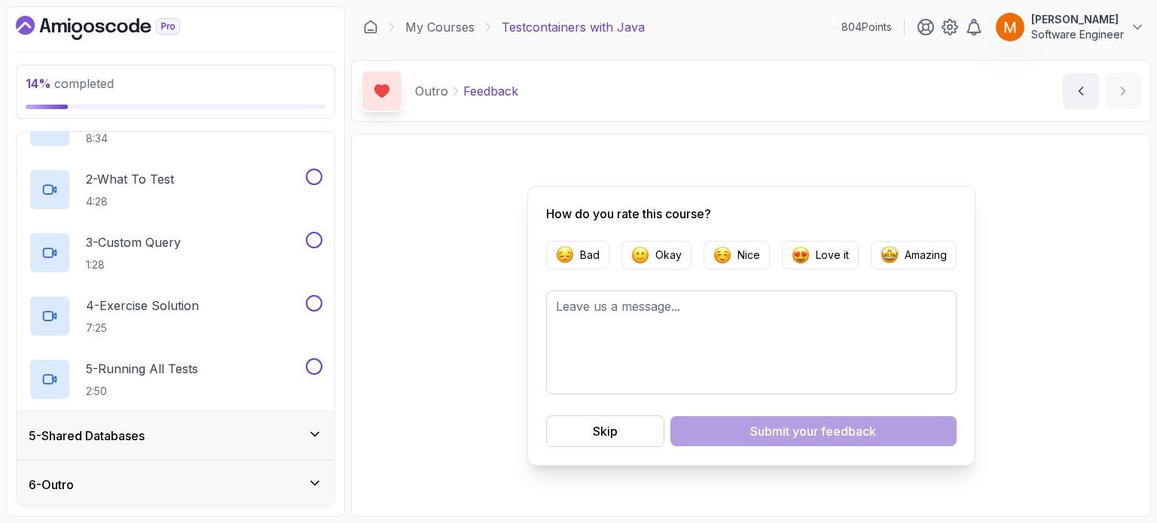
click at [182, 447] on div "5 - Shared Databases" at bounding box center [176, 436] width 318 height 48
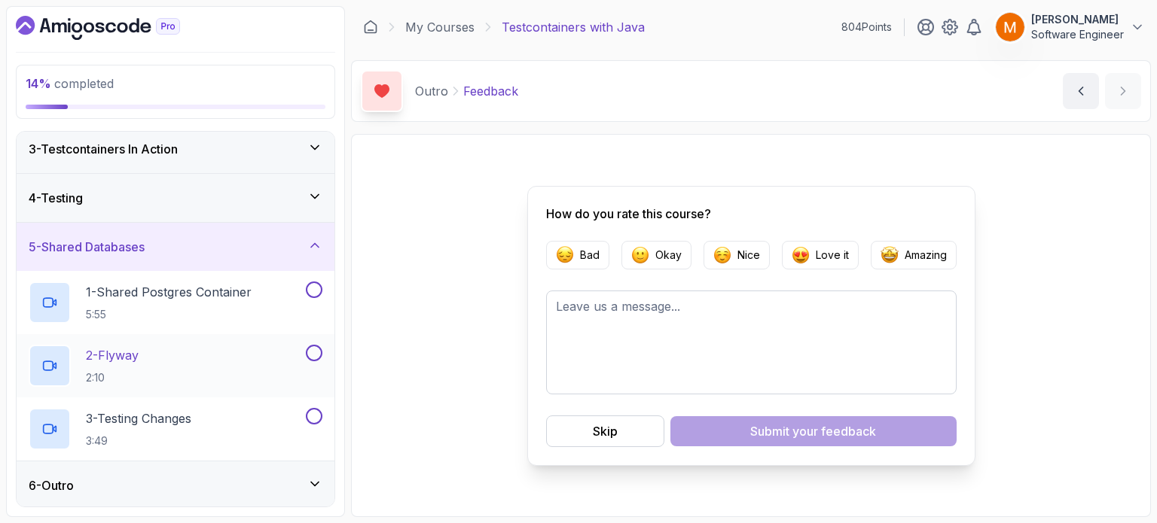
scroll to position [105, 0]
click at [205, 239] on div "5 - Shared Databases" at bounding box center [176, 246] width 294 height 18
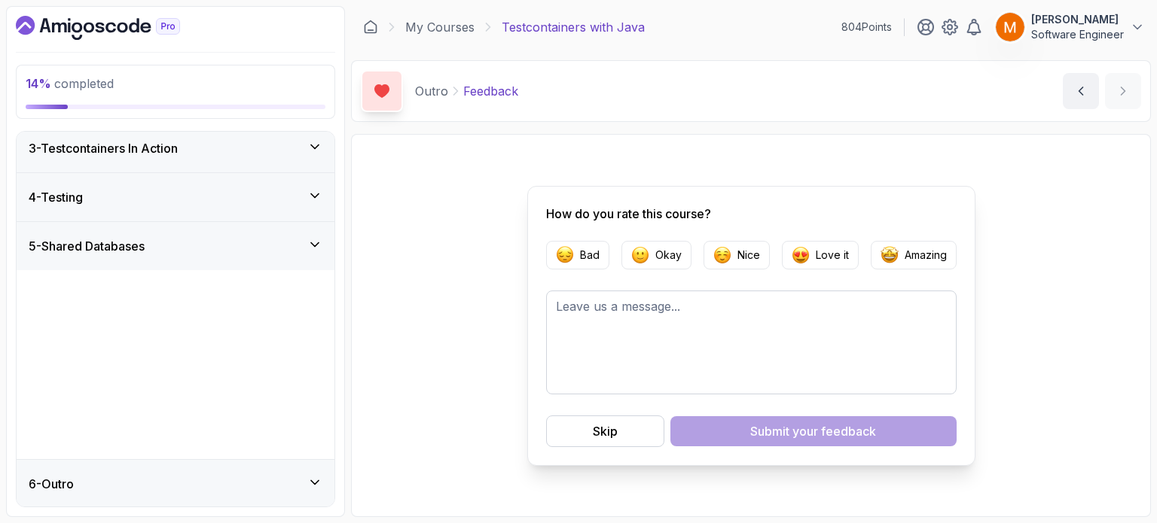
scroll to position [0, 0]
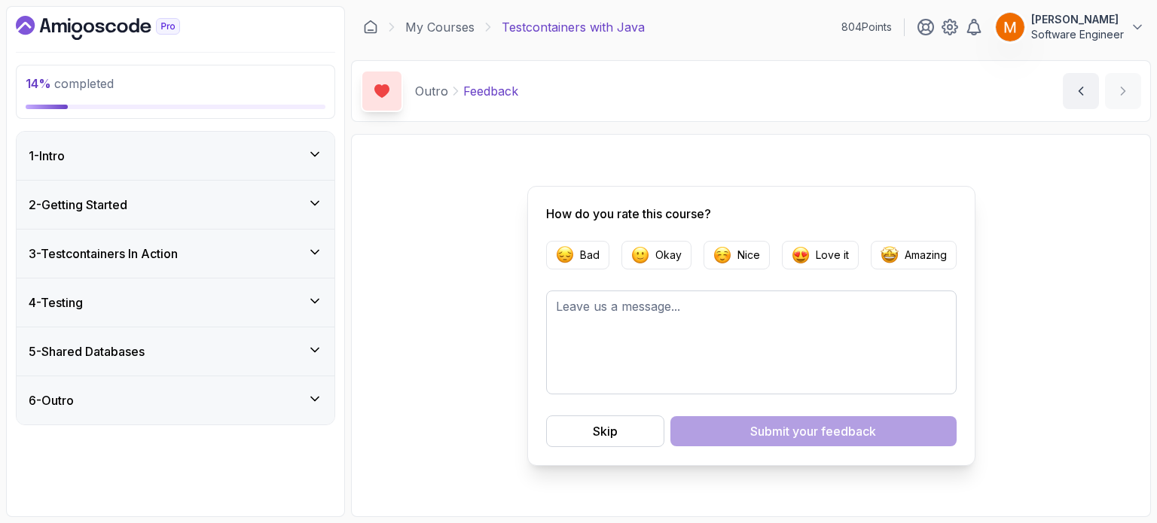
click at [190, 212] on div "2 - Getting Started" at bounding box center [176, 205] width 294 height 18
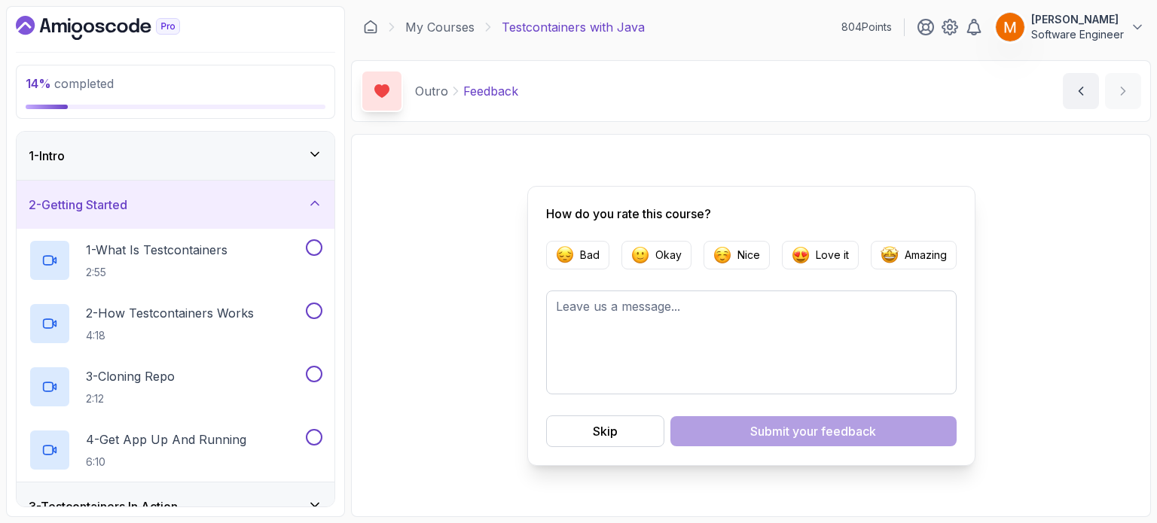
click at [139, 215] on div "2 - Getting Started" at bounding box center [176, 205] width 318 height 48
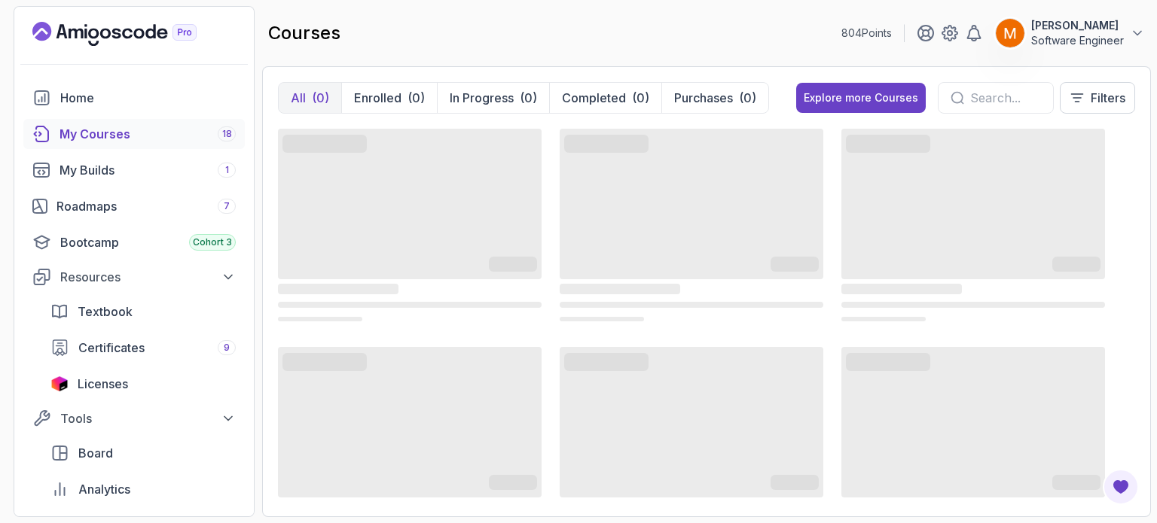
click at [973, 99] on input "text" at bounding box center [1005, 98] width 71 height 18
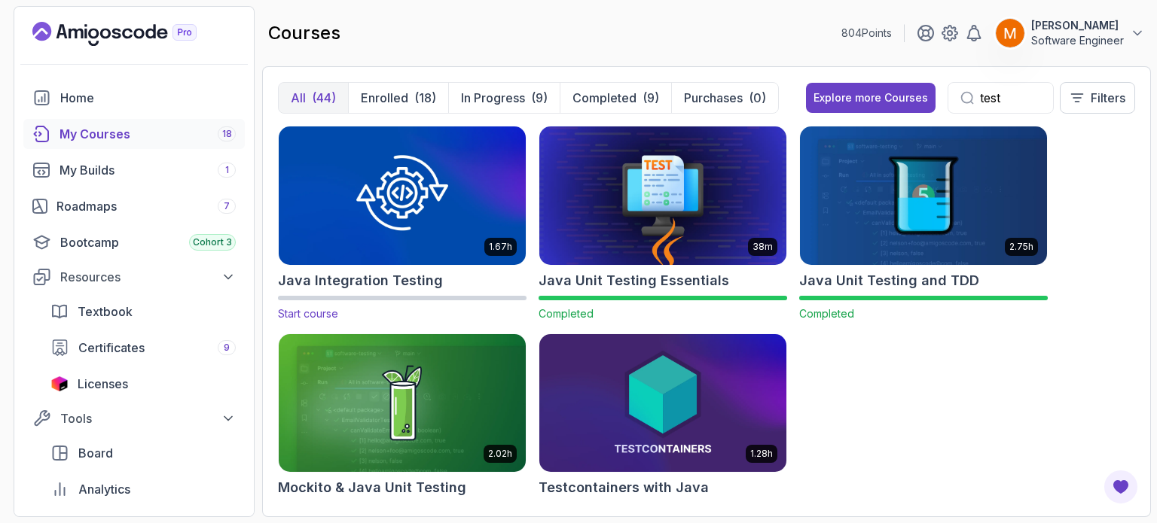
type input "test"
click at [390, 276] on h2 "Java Integration Testing" at bounding box center [360, 280] width 165 height 21
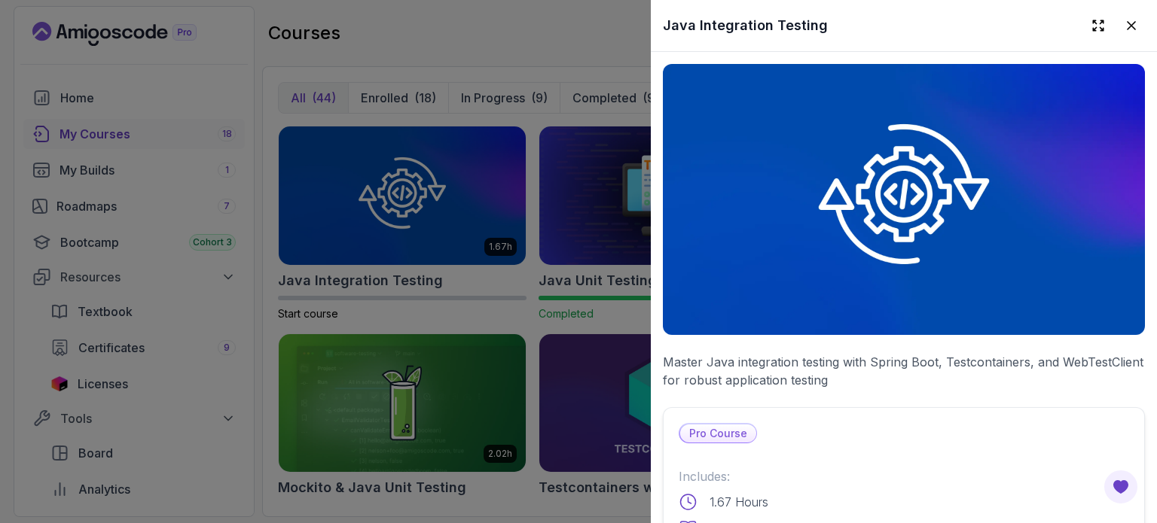
click at [442, 317] on div at bounding box center [578, 261] width 1157 height 523
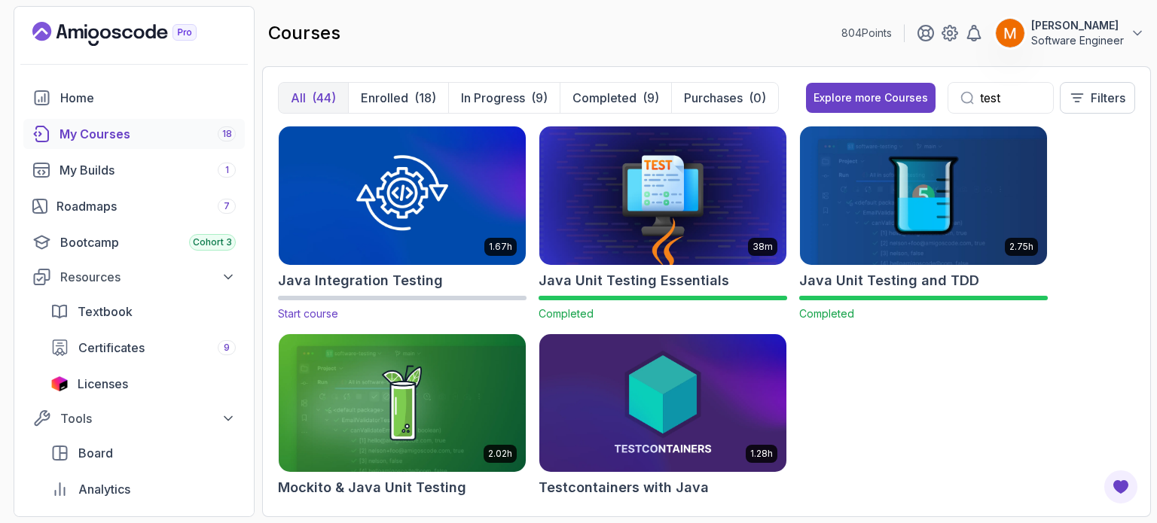
click at [371, 264] on img at bounding box center [402, 195] width 259 height 145
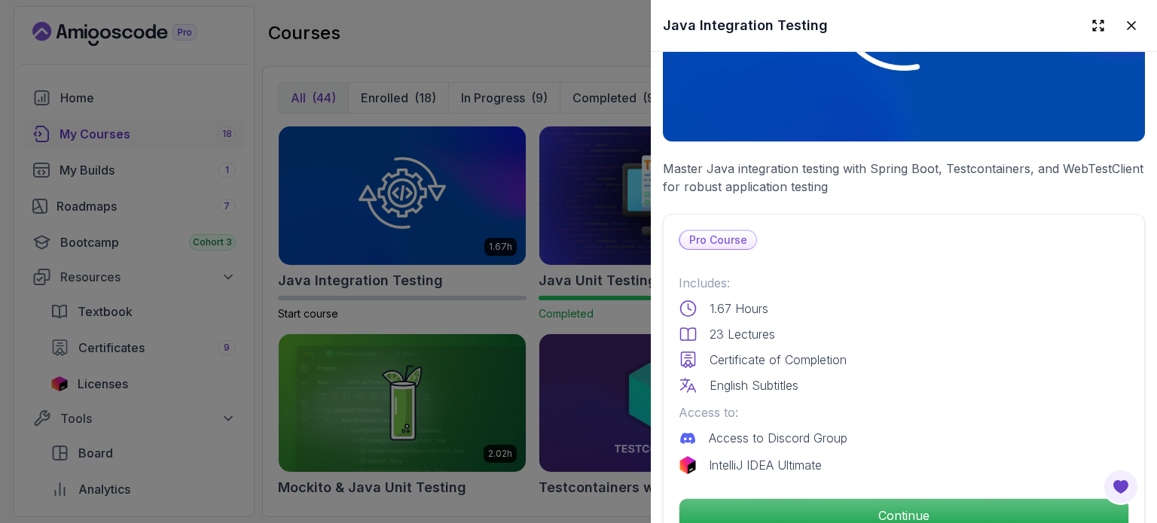
scroll to position [377, 0]
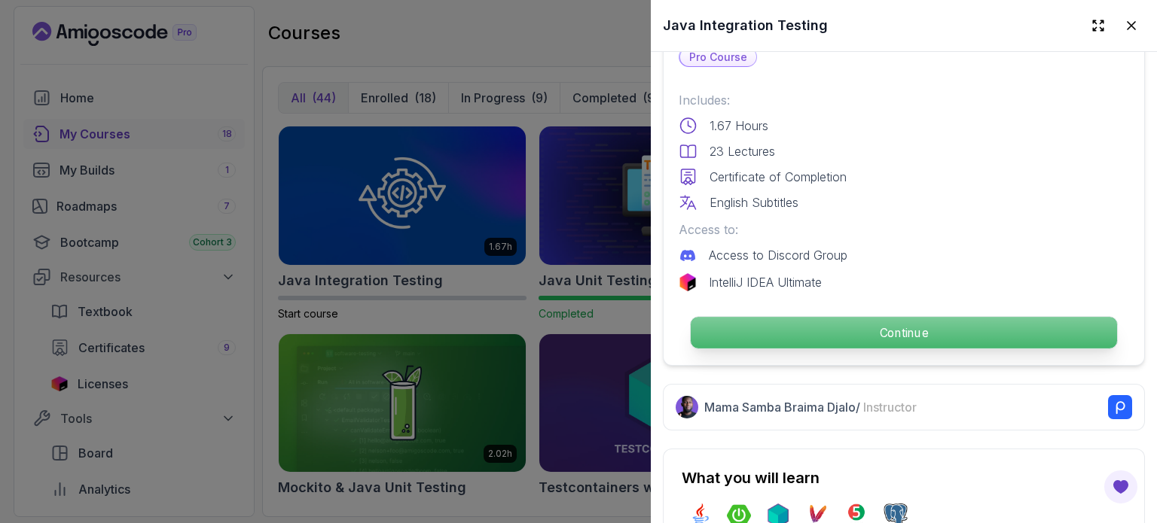
click at [764, 336] on p "Continue" at bounding box center [904, 333] width 426 height 32
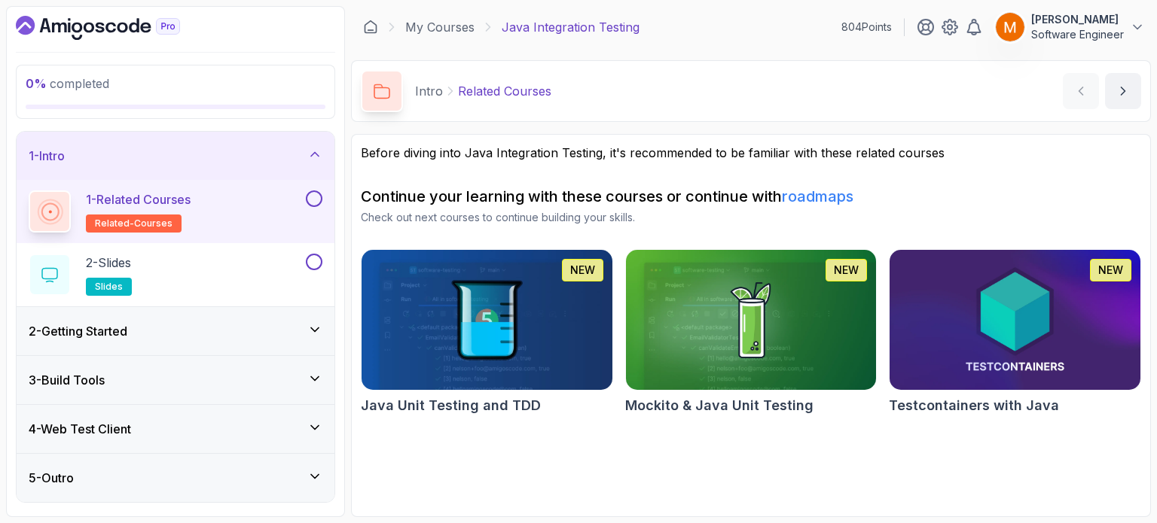
click at [319, 201] on button at bounding box center [314, 199] width 17 height 17
click at [274, 273] on div "2 - Slides slides" at bounding box center [166, 275] width 274 height 42
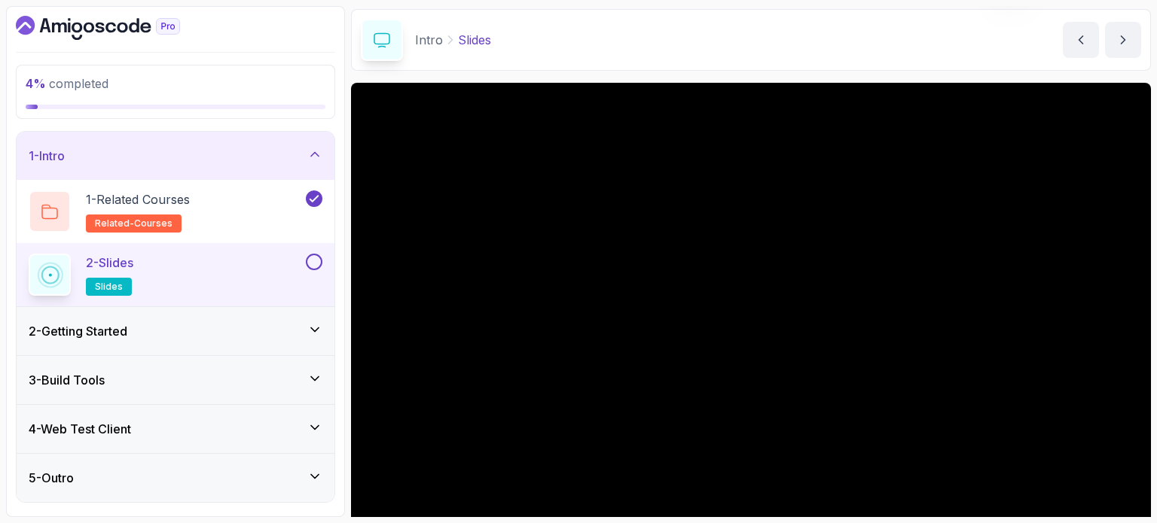
scroll to position [75, 0]
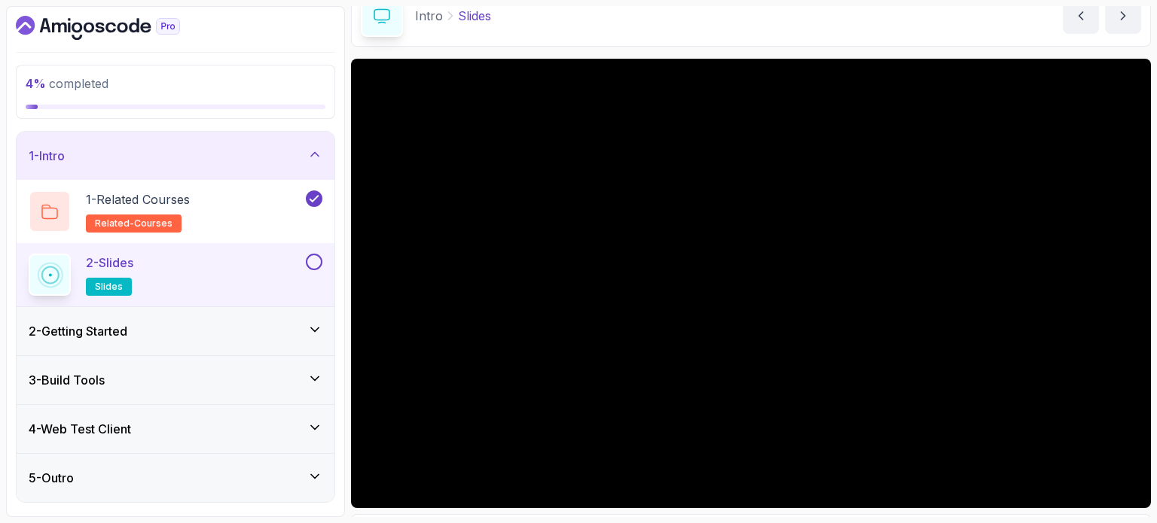
click at [311, 268] on button at bounding box center [314, 262] width 17 height 17
click at [302, 153] on div "1 - Intro" at bounding box center [176, 156] width 294 height 18
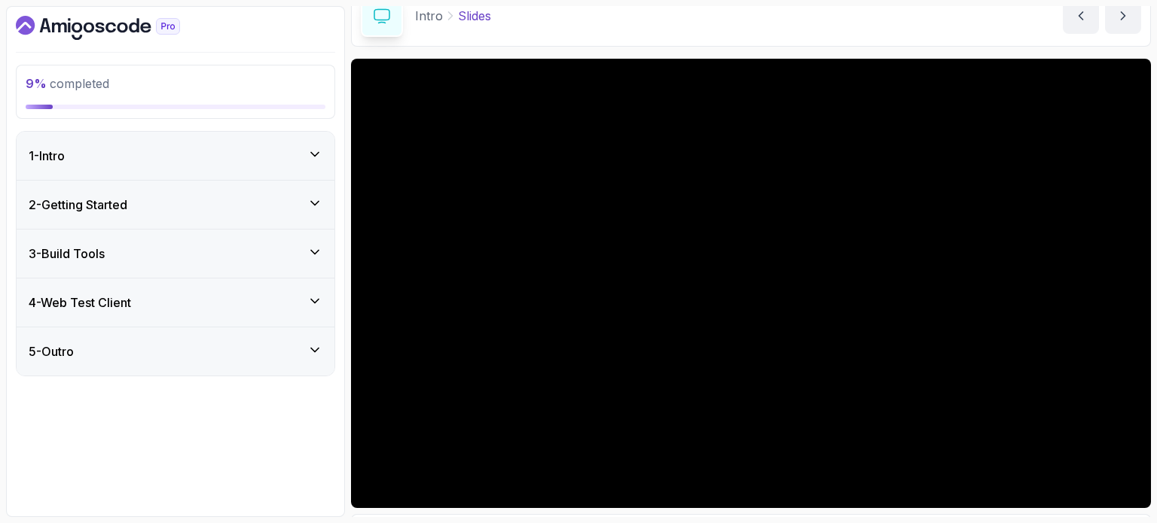
click at [252, 352] on div "5 - Outro" at bounding box center [176, 352] width 294 height 18
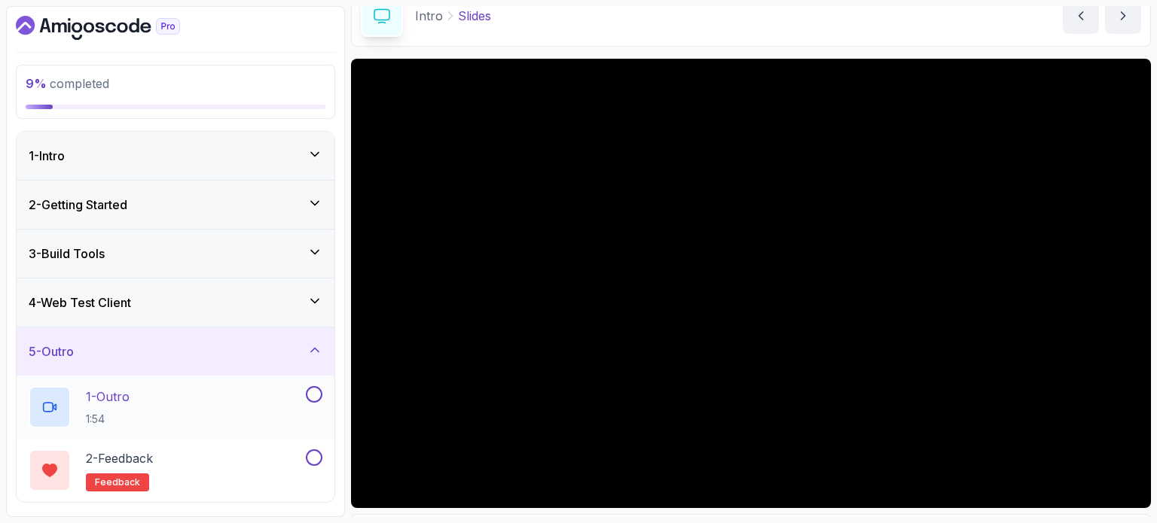
click at [263, 406] on div "1 - Outro 1:54" at bounding box center [166, 407] width 274 height 42
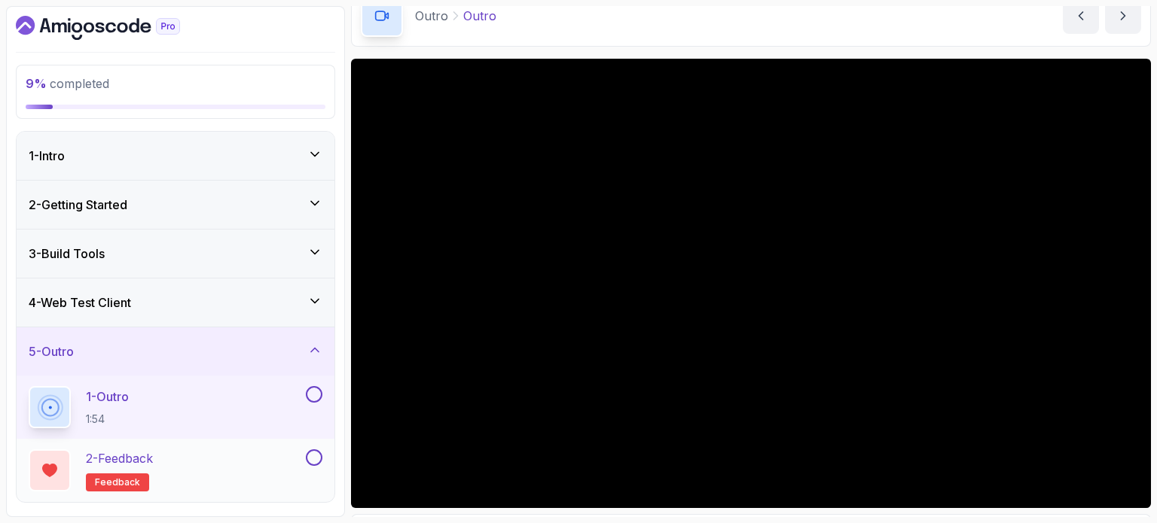
click at [319, 459] on button at bounding box center [314, 458] width 17 height 17
click at [284, 204] on div "2 - Getting Started" at bounding box center [176, 205] width 294 height 18
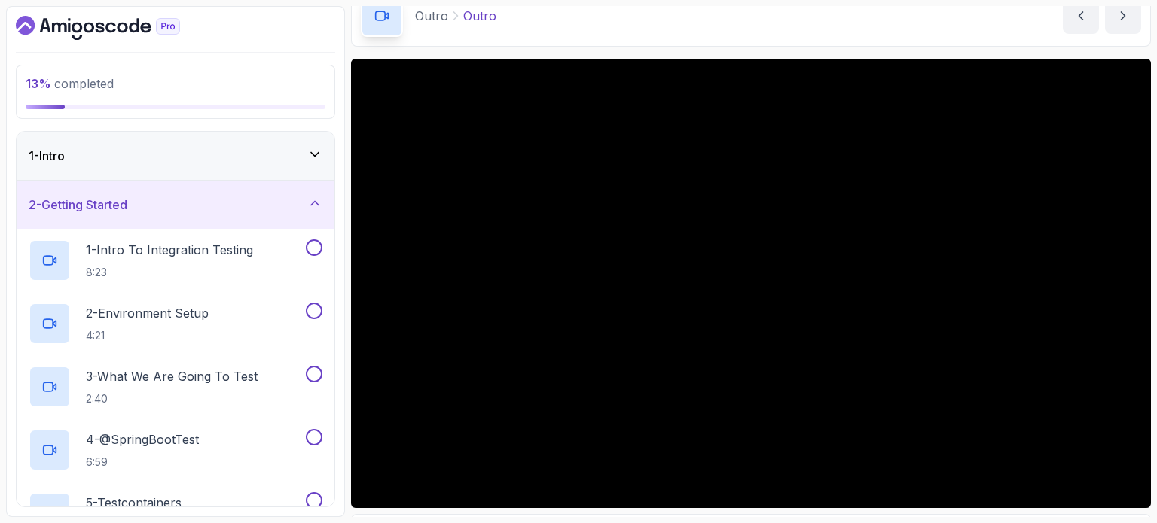
click at [284, 204] on div "2 - Getting Started" at bounding box center [176, 205] width 294 height 18
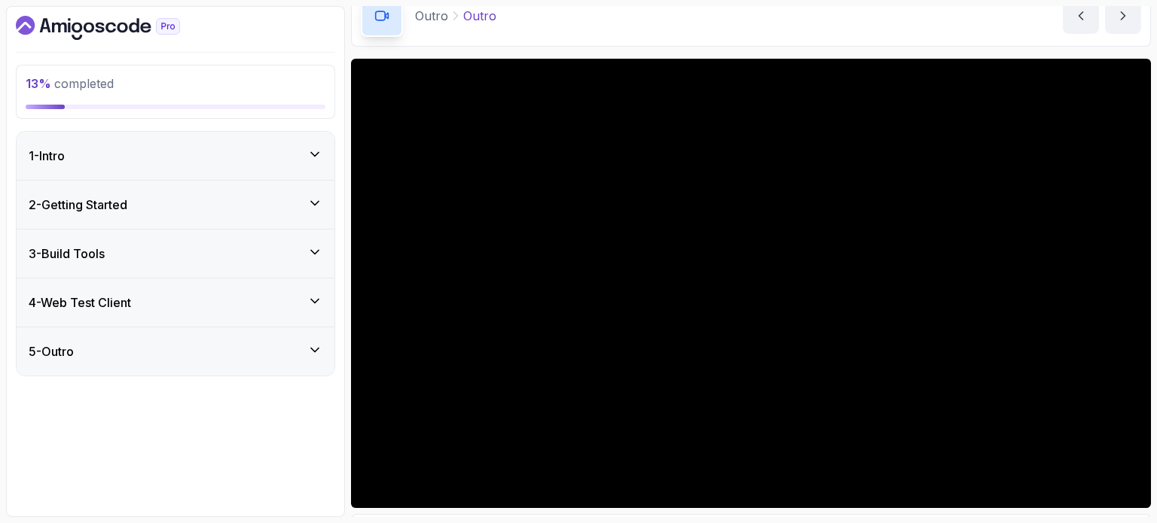
click at [157, 373] on div "5 - Outro" at bounding box center [176, 352] width 318 height 48
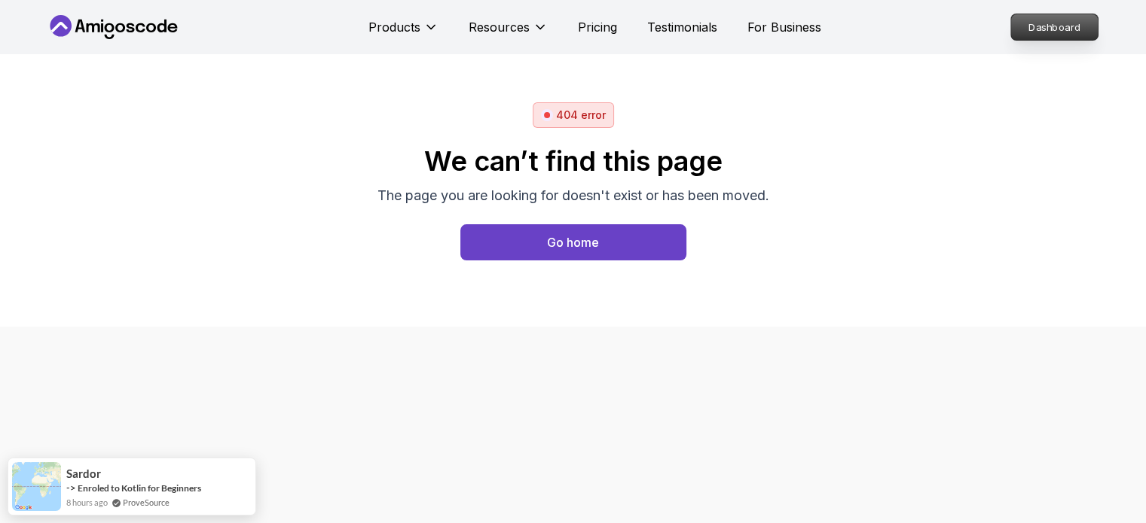
click at [1034, 32] on p "Dashboard" at bounding box center [1054, 27] width 87 height 26
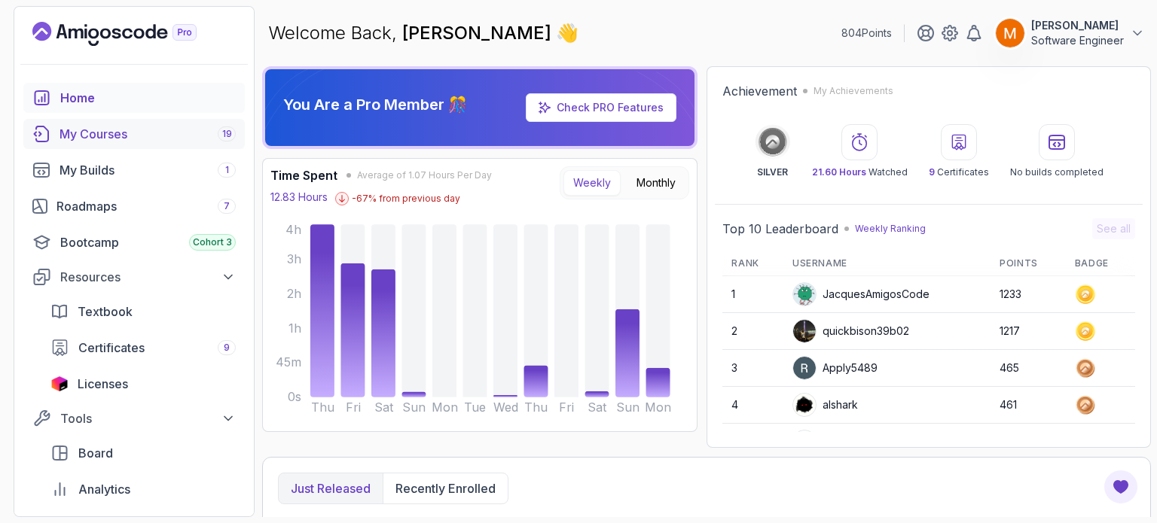
click at [134, 141] on div "My Courses 19" at bounding box center [147, 134] width 176 height 18
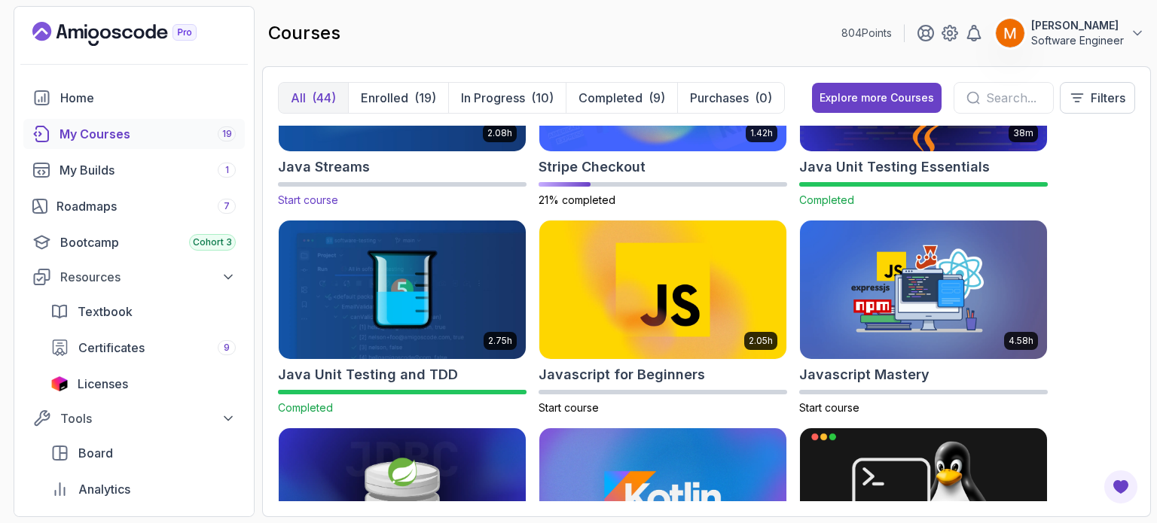
scroll to position [1569, 0]
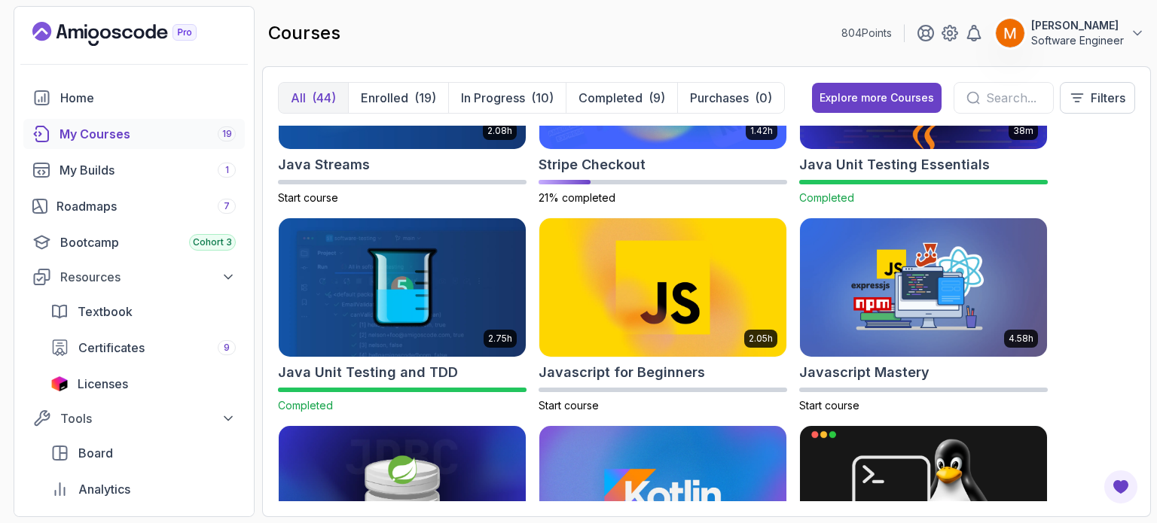
click at [988, 93] on input "text" at bounding box center [1013, 98] width 55 height 18
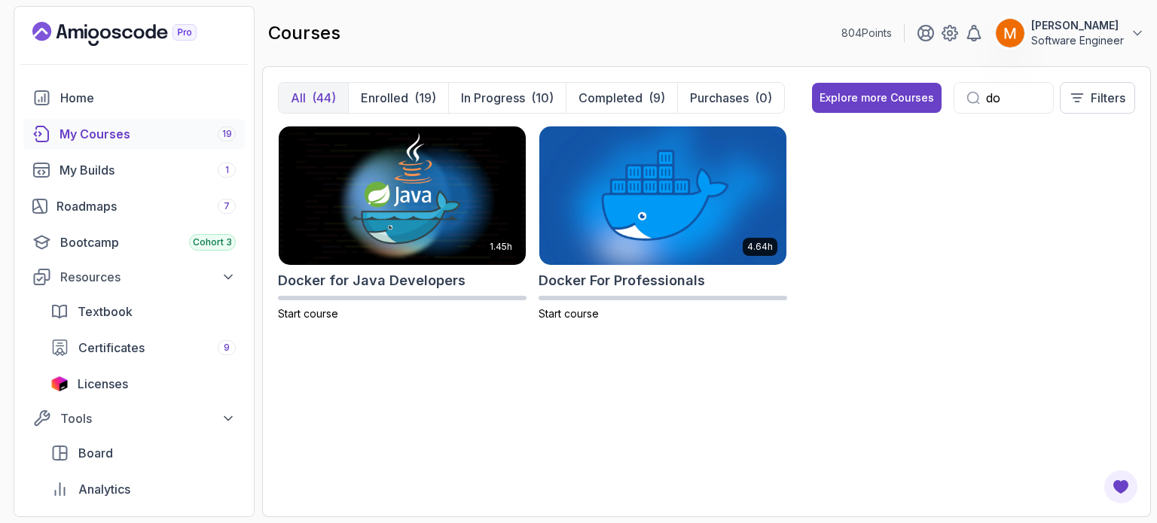
type input "d"
type input "docker"
click at [587, 280] on h2 "Docker For Professionals" at bounding box center [621, 280] width 166 height 21
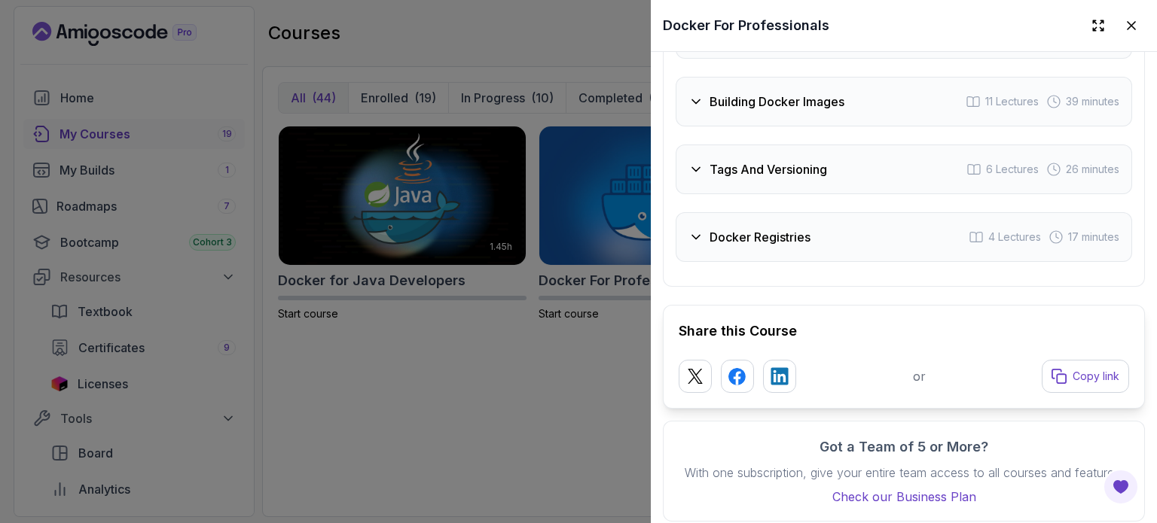
scroll to position [3880, 0]
click at [599, 280] on div at bounding box center [578, 261] width 1157 height 523
